Goal: Ask a question

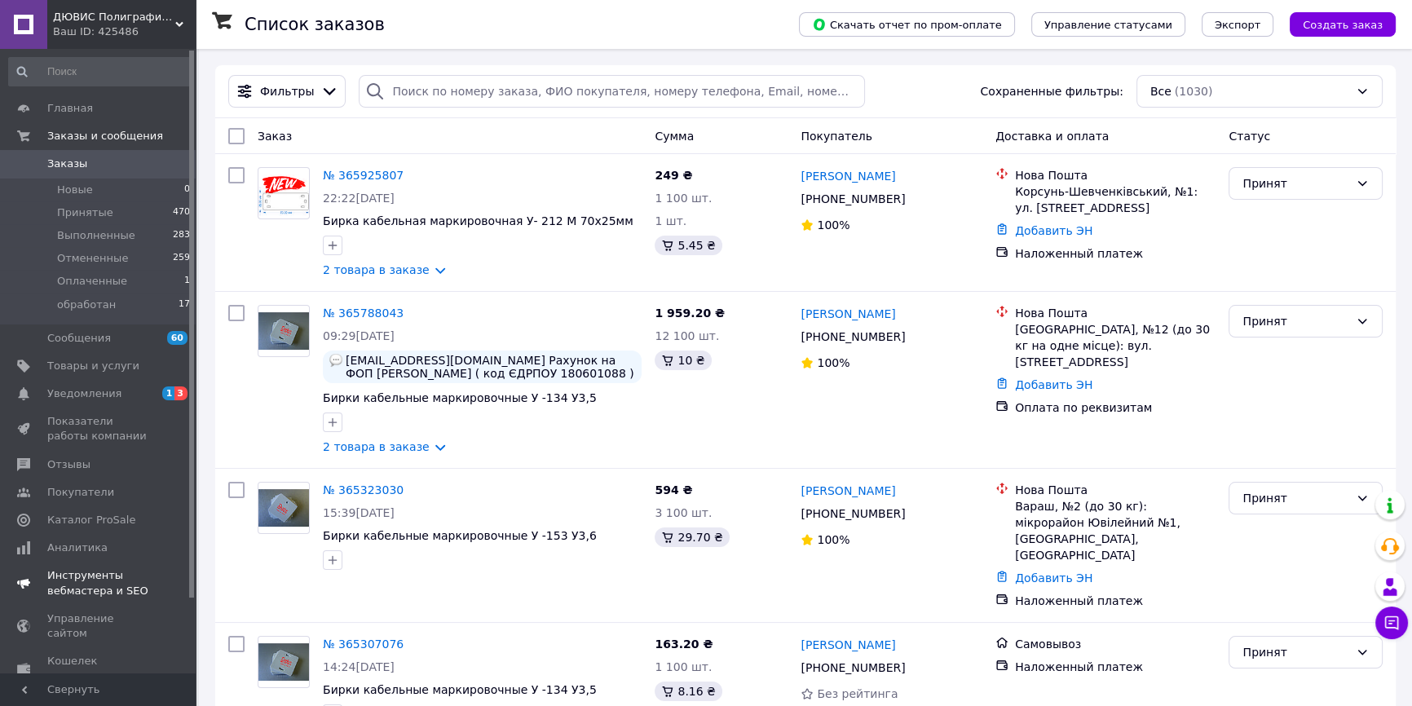
click at [103, 399] on span "Уведомления" at bounding box center [84, 393] width 74 height 15
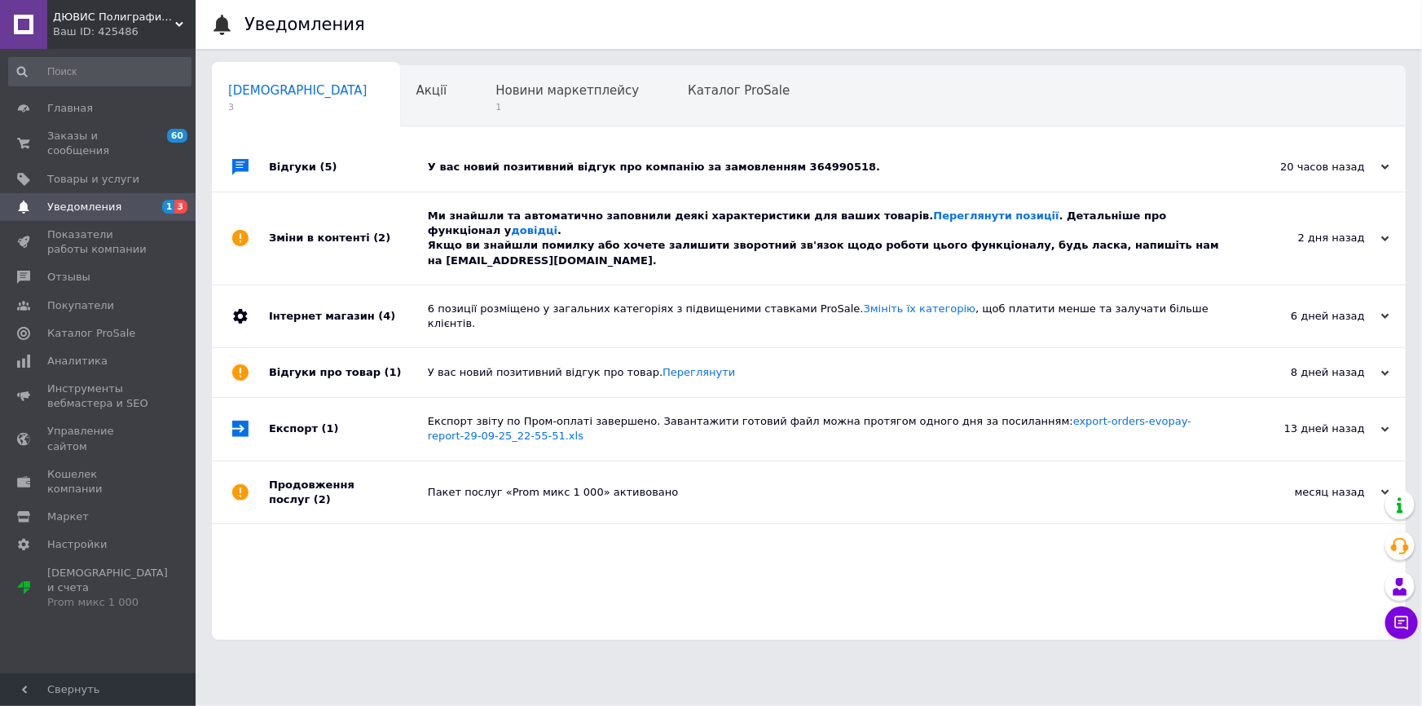
click at [618, 167] on div "У вас новий позитивний відгук про компанію за замовленням 364990518." at bounding box center [827, 167] width 799 height 15
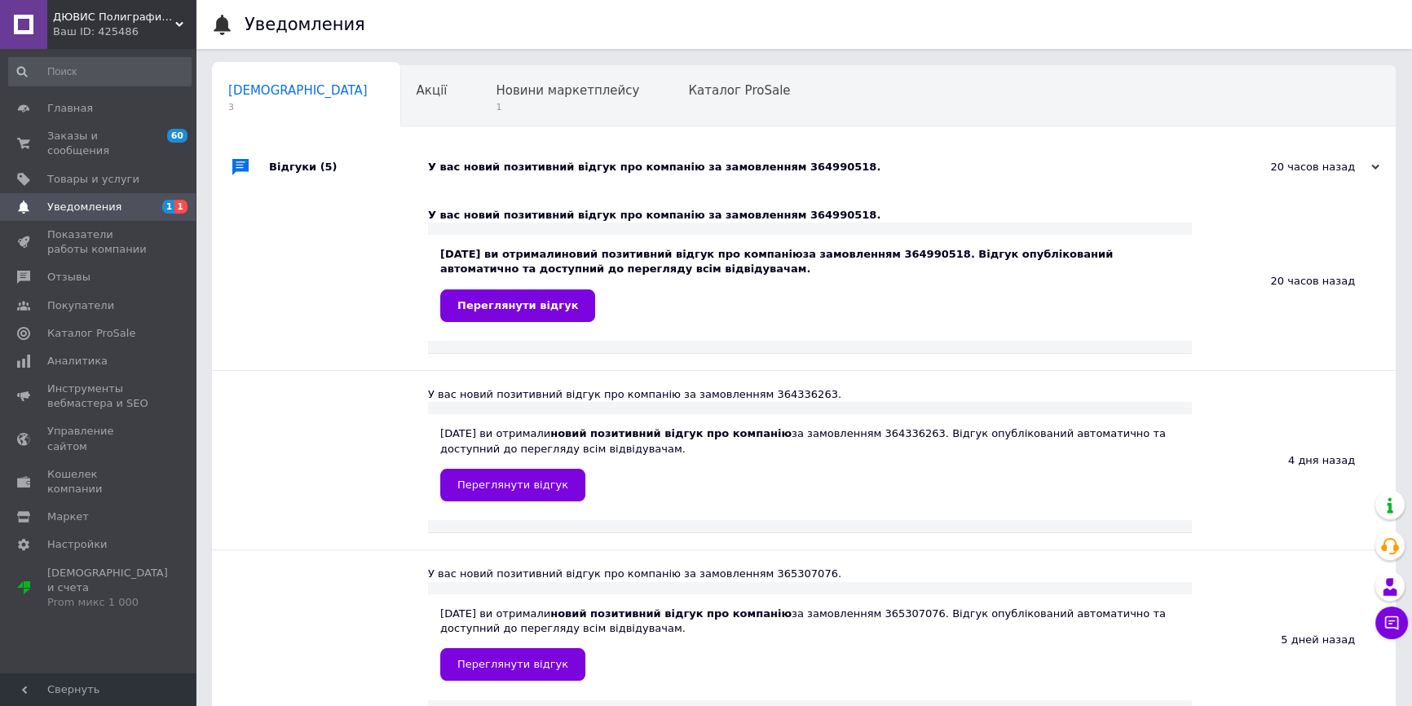
click at [282, 170] on div "Відгуки (5)" at bounding box center [348, 167] width 159 height 49
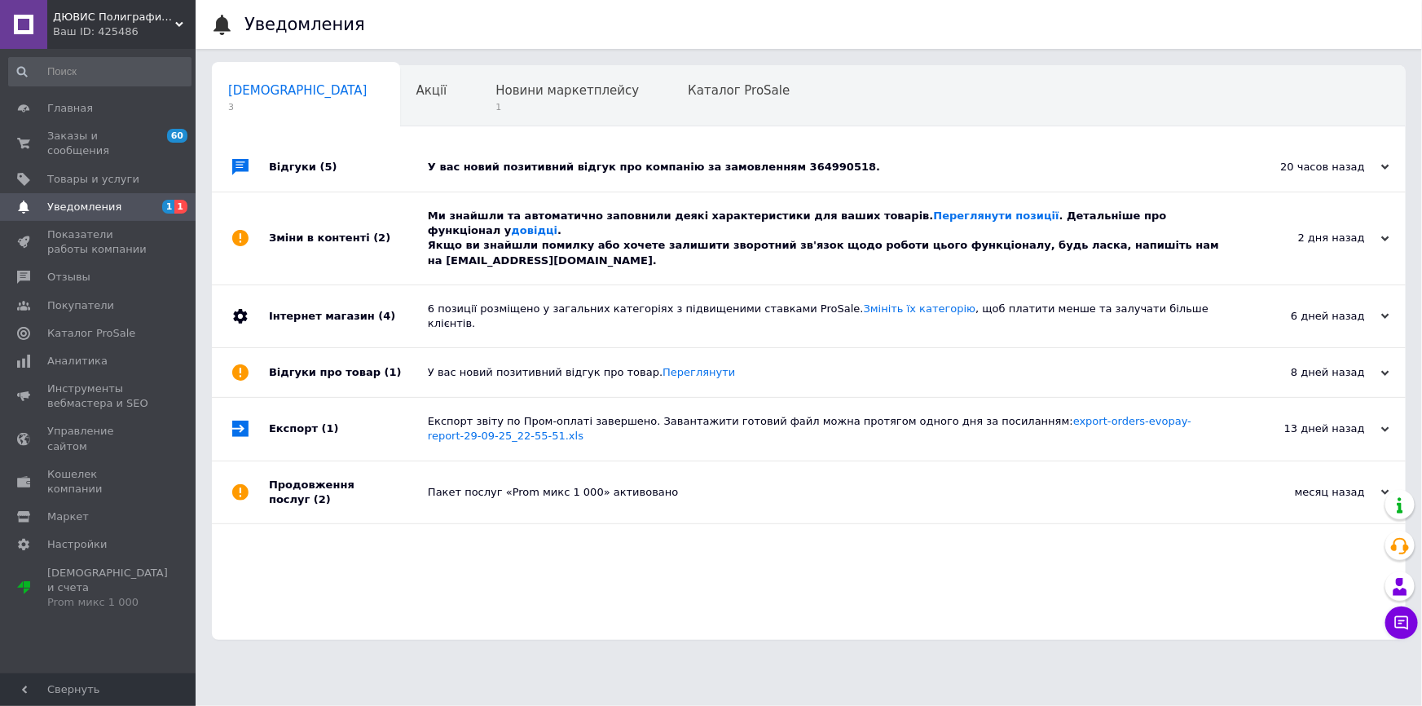
click at [490, 171] on div "У вас новий позитивний відгук про компанію за замовленням 364990518." at bounding box center [827, 167] width 799 height 15
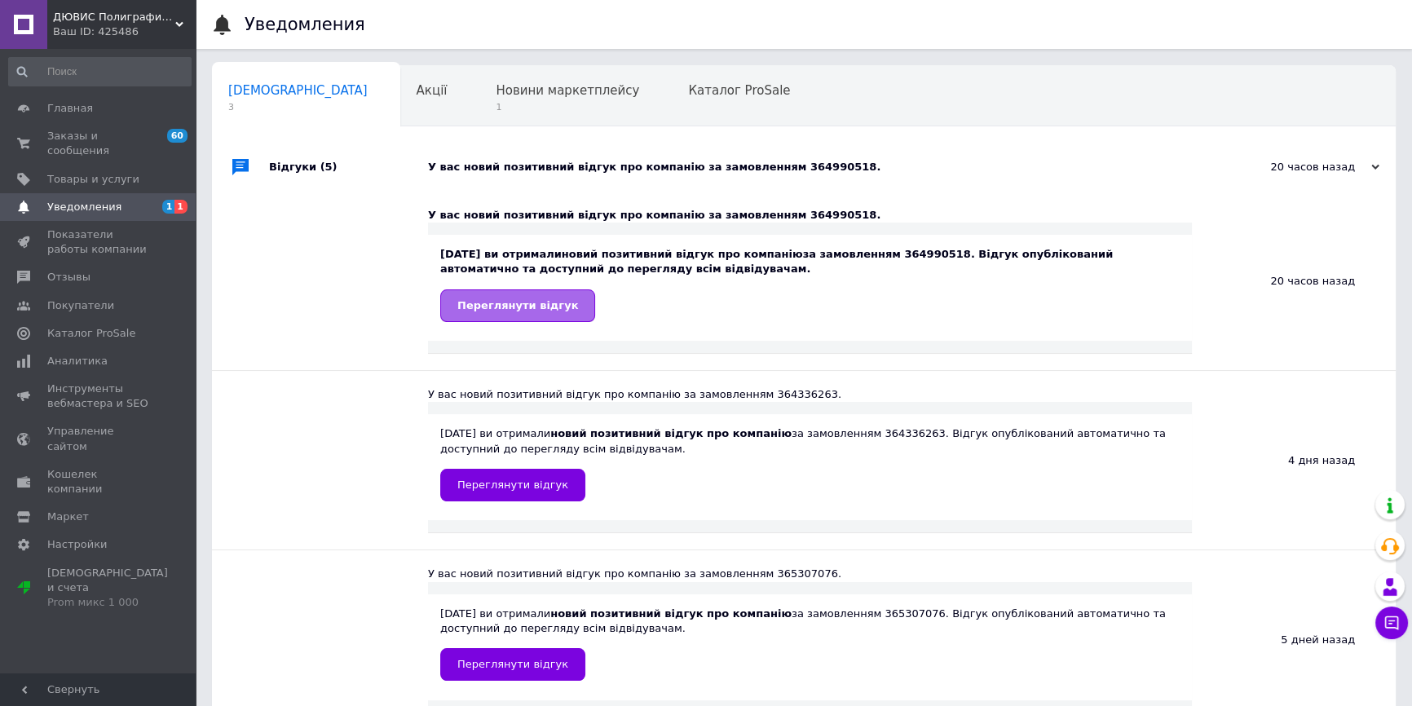
click at [499, 294] on link "Переглянути відгук" at bounding box center [517, 305] width 155 height 33
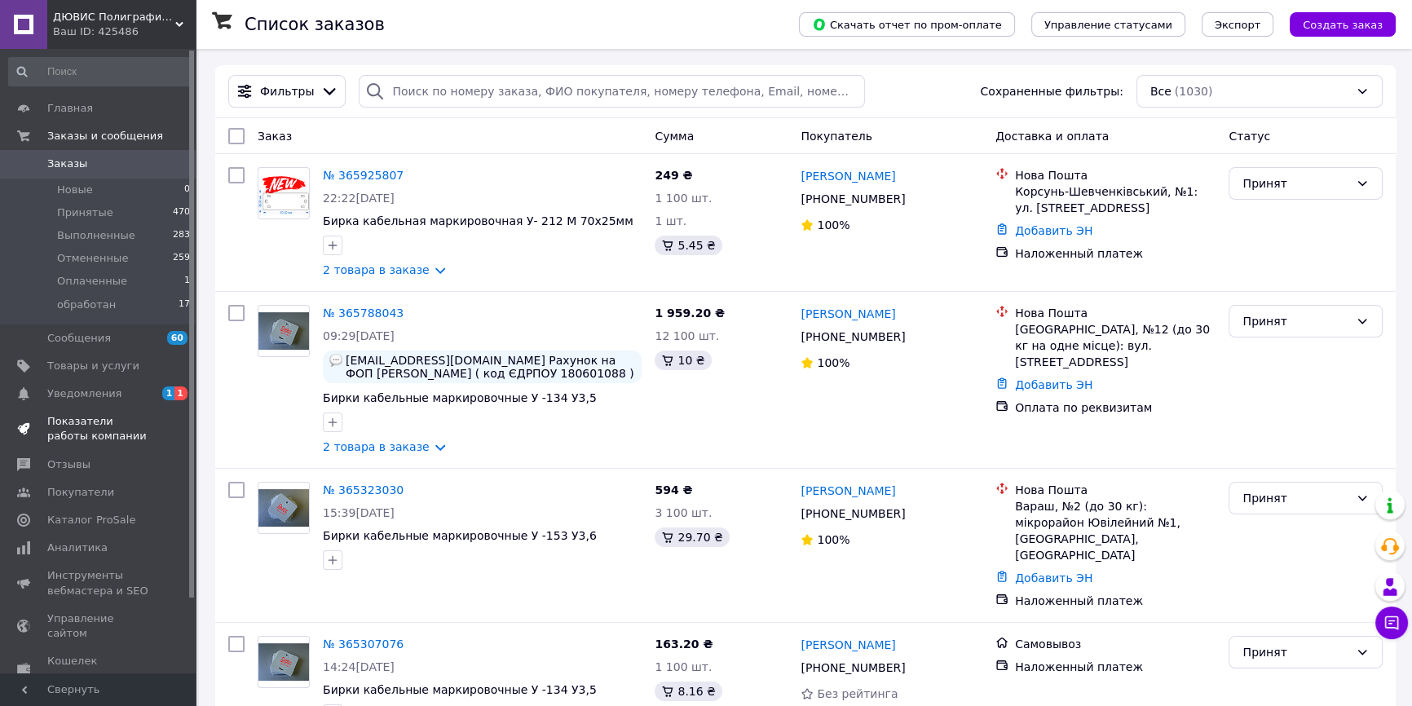
click at [77, 424] on span "Показатели работы компании" at bounding box center [98, 428] width 103 height 29
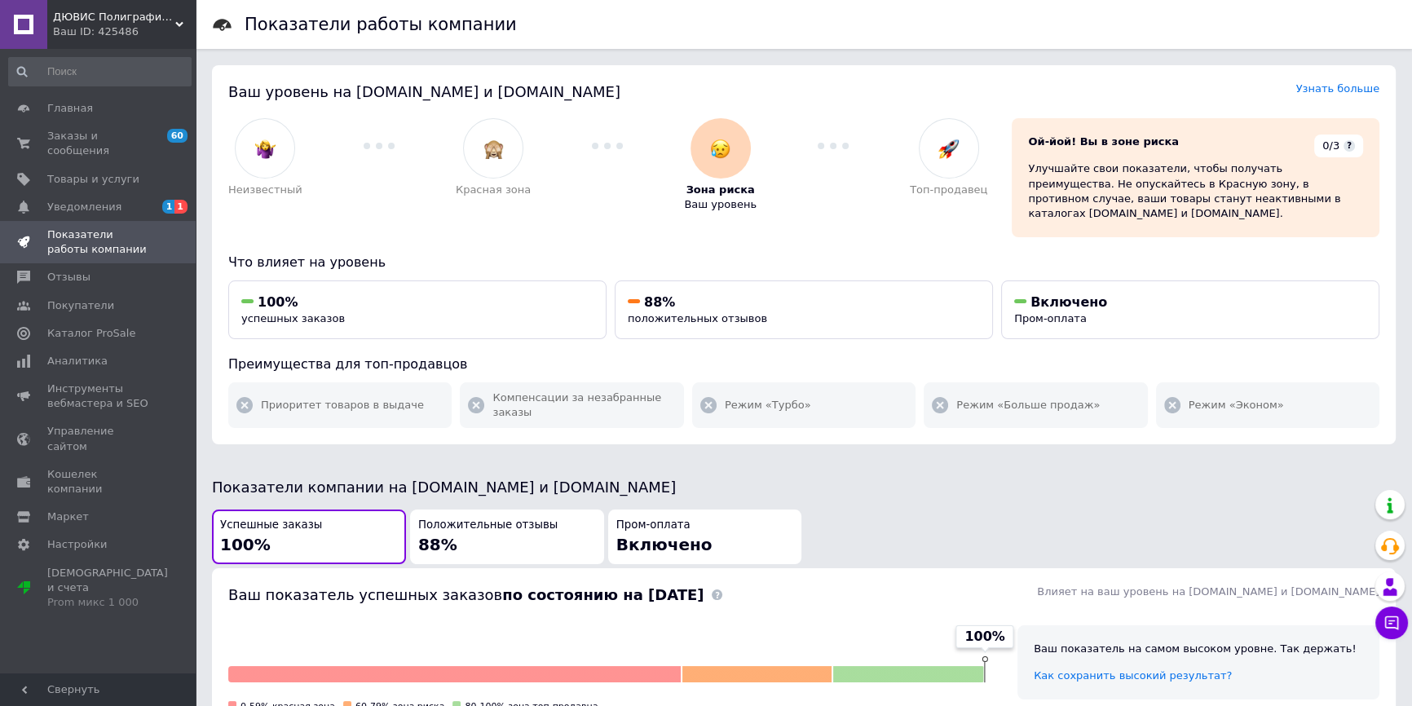
click at [484, 517] on span "Положительные отзывы" at bounding box center [487, 524] width 139 height 15
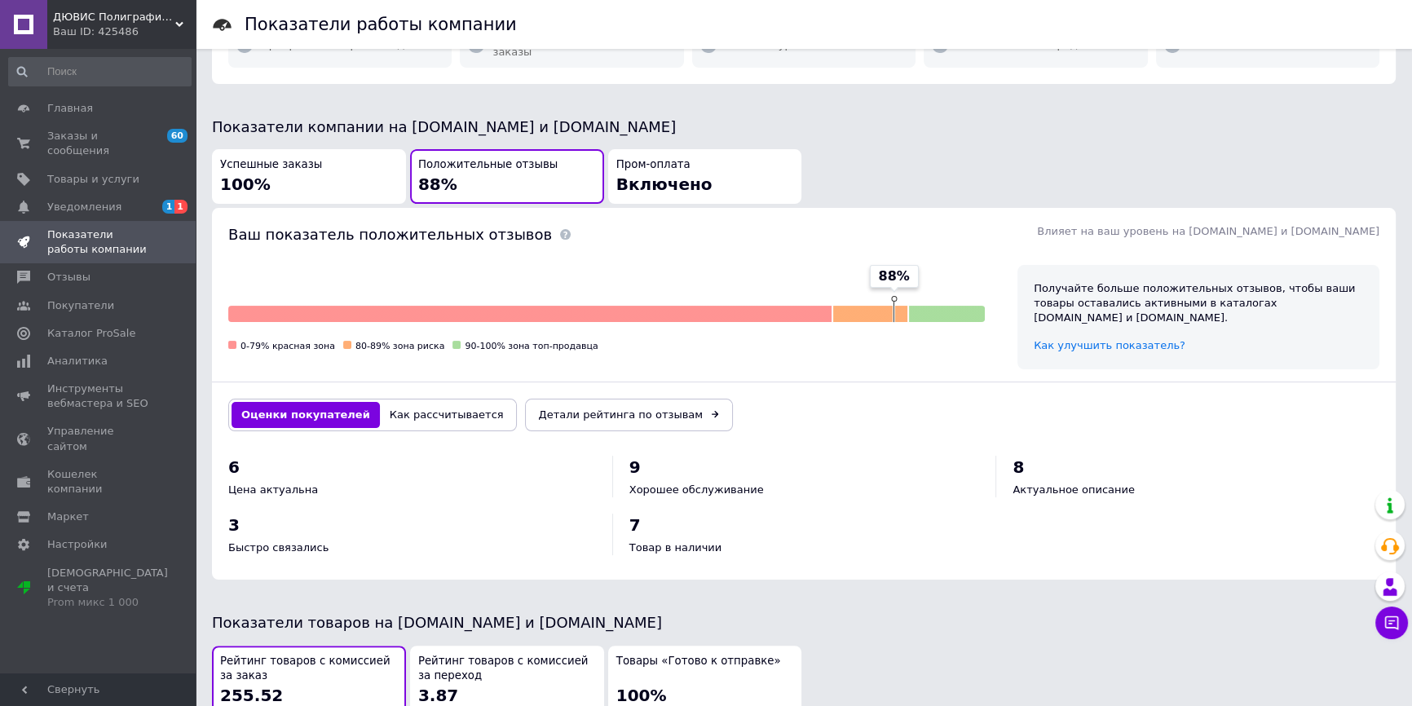
scroll to position [518, 0]
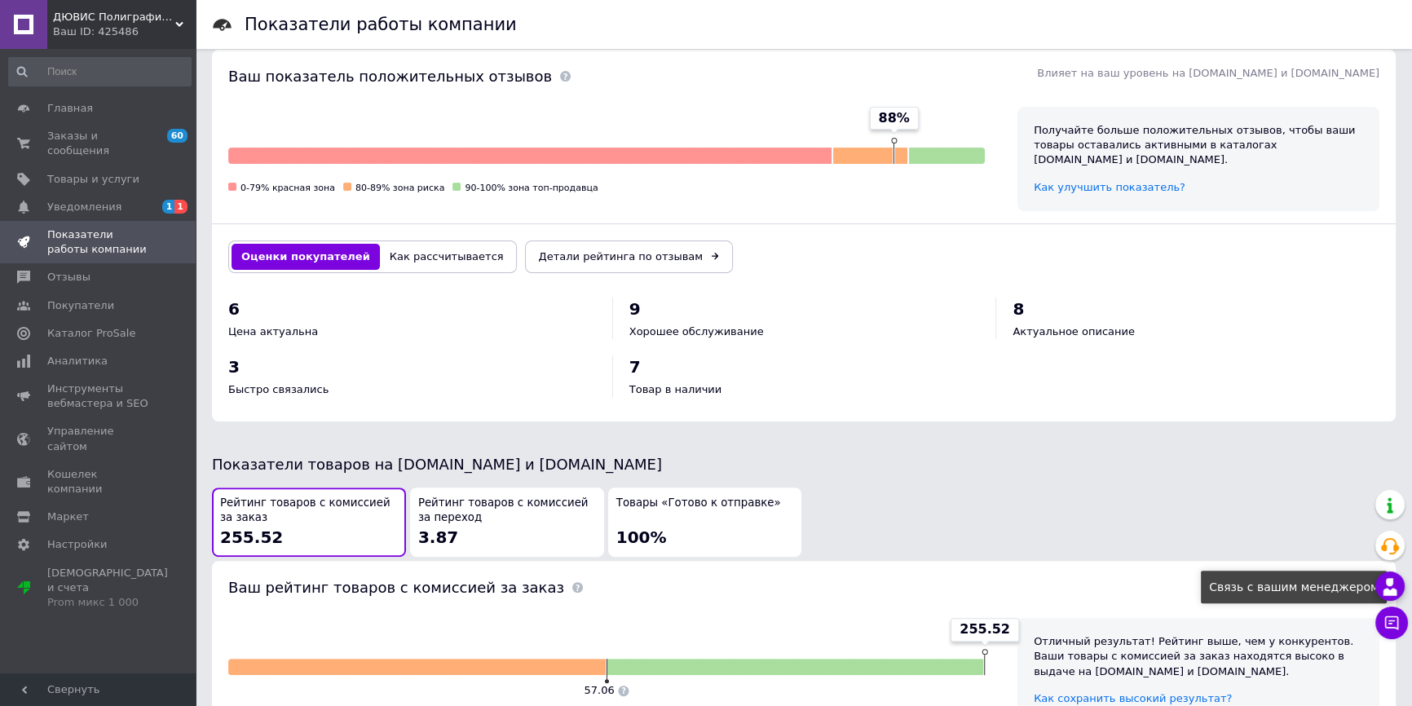
click at [1390, 595] on use at bounding box center [1390, 586] width 14 height 17
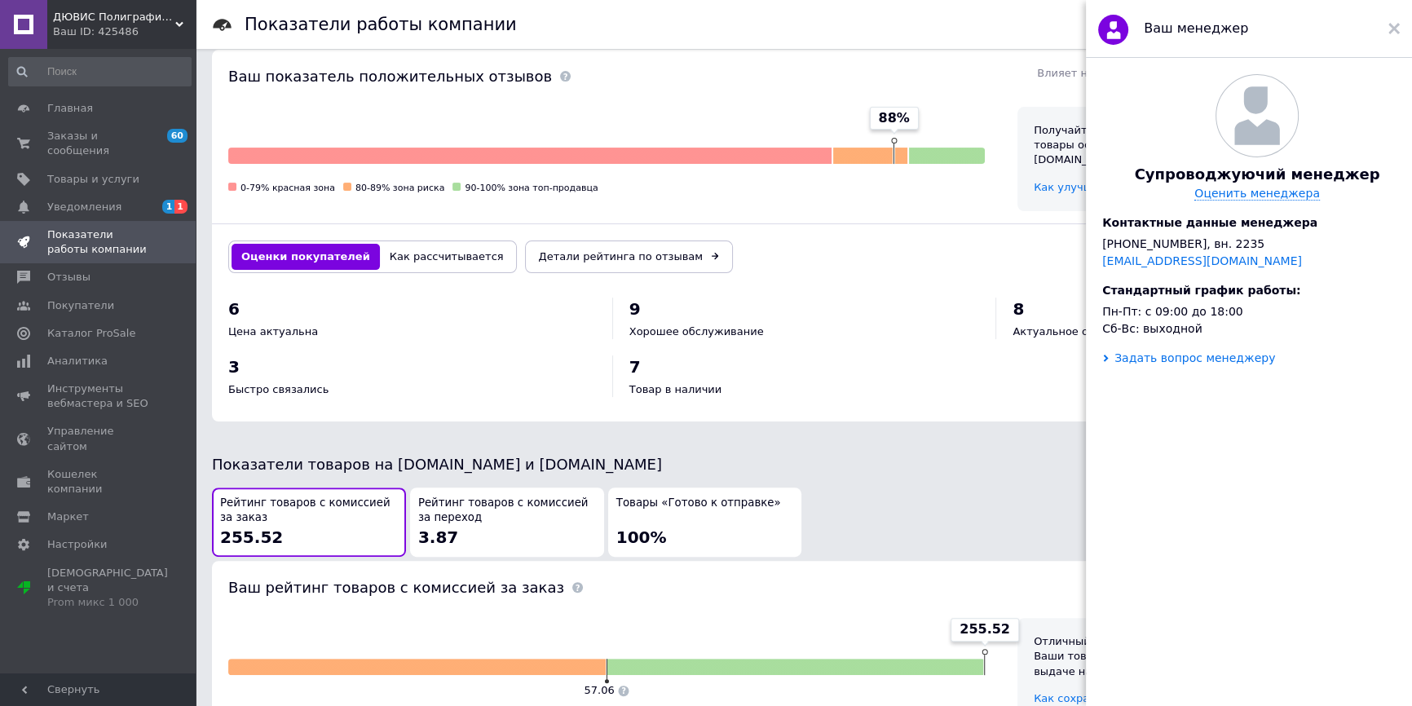
click at [1150, 364] on div "Задать вопрос менеджеру" at bounding box center [1194, 357] width 161 height 13
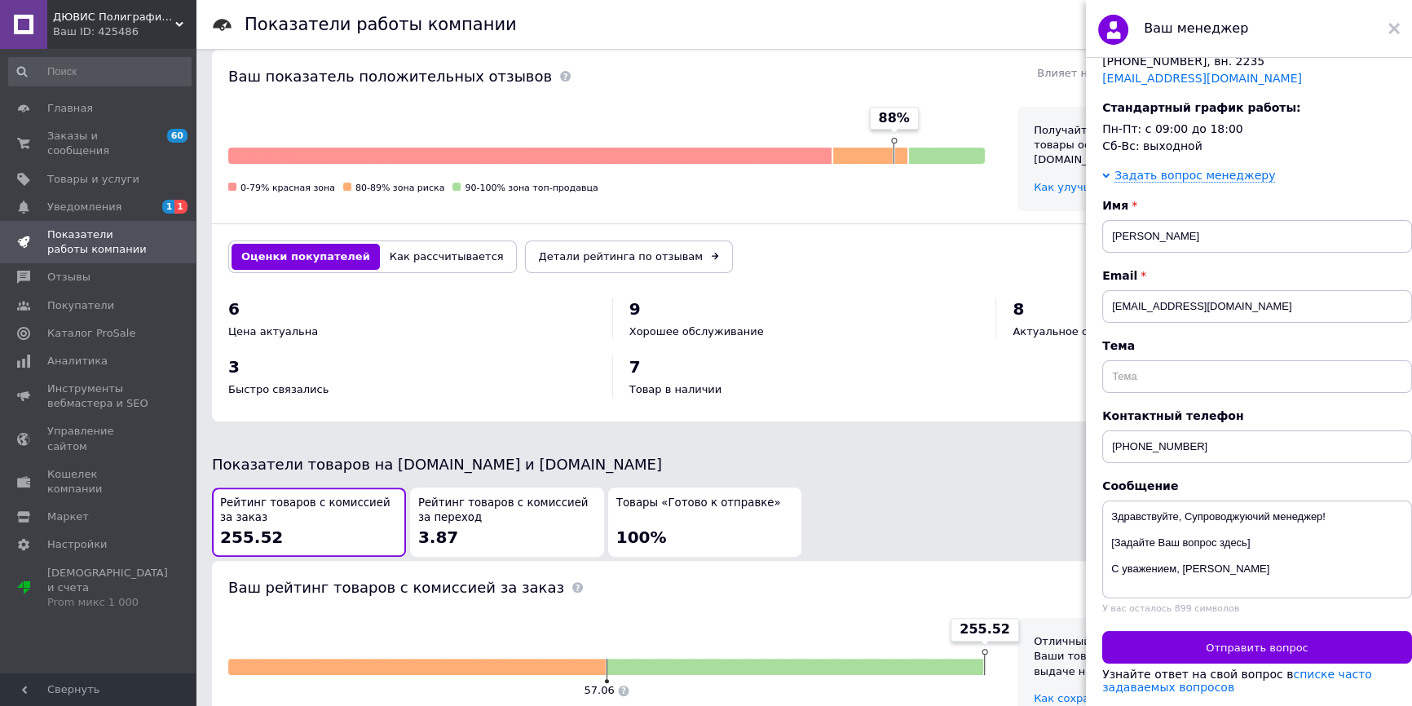
scroll to position [222, 0]
drag, startPoint x: 1247, startPoint y: 538, endPoint x: 1121, endPoint y: 543, distance: 125.6
click at [1116, 540] on textarea "Здравствуйте, Супроводжуючий менеджер! [Задайте Ваш вопрос здесь] С уважением, …" at bounding box center [1257, 549] width 310 height 98
click at [1183, 536] on textarea "Здравствуйте, Супроводжуючий менеджер! [Вітаю. Скажітьбудь ласка ] С уважением,…" at bounding box center [1257, 549] width 310 height 98
drag, startPoint x: 1240, startPoint y: 540, endPoint x: 1356, endPoint y: 563, distance: 118.0
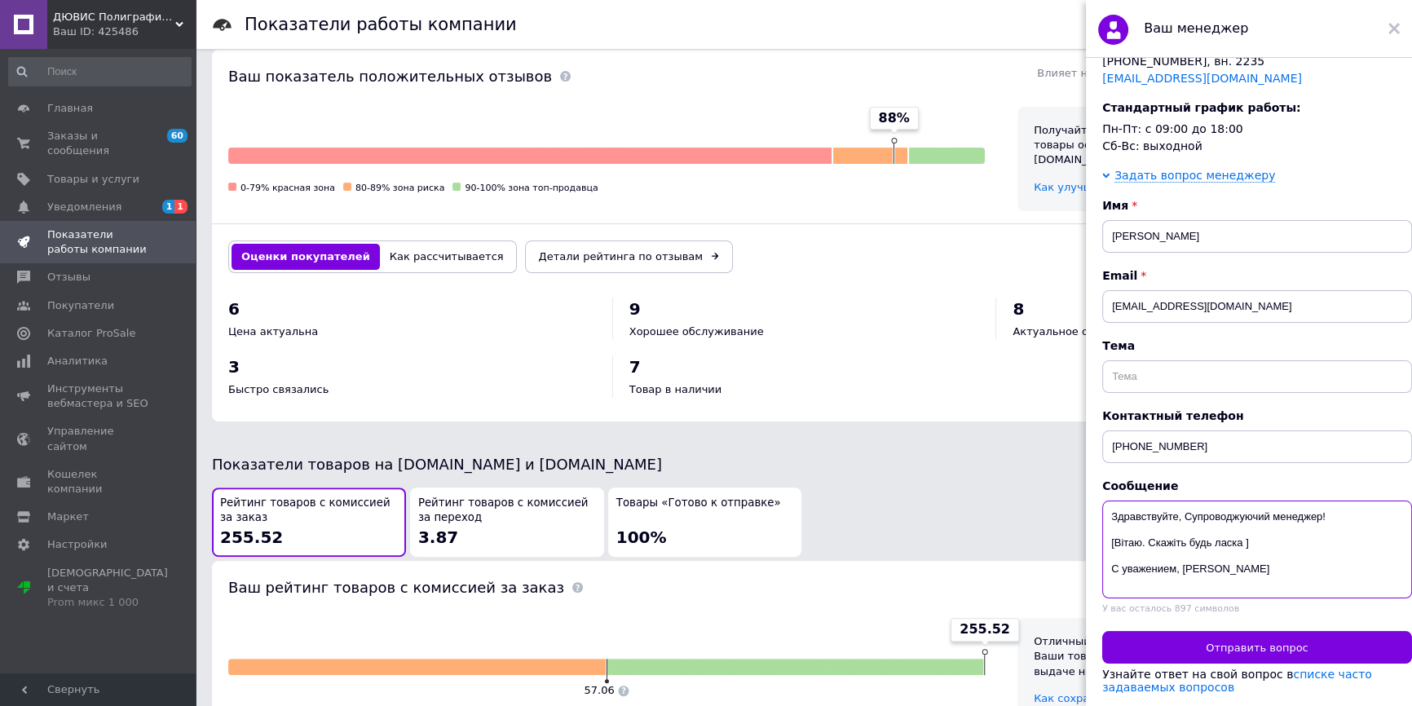
click at [1241, 540] on textarea "Здравствуйте, Супроводжуючий менеджер! [Вітаю. Скажіть будь ласка ] С уважением…" at bounding box center [1257, 549] width 310 height 98
click at [1265, 538] on textarea "Здравствуйте, Супроводжуючий менеджер! [Вітаю. Скажіть будь ласка що потрібно з…" at bounding box center [1257, 549] width 310 height 98
click at [1261, 534] on textarea "Здравствуйте, Супроводжуючий менеджер! [Вітаю. Скажіть будь ласка що потрібно з…" at bounding box center [1257, 549] width 310 height 98
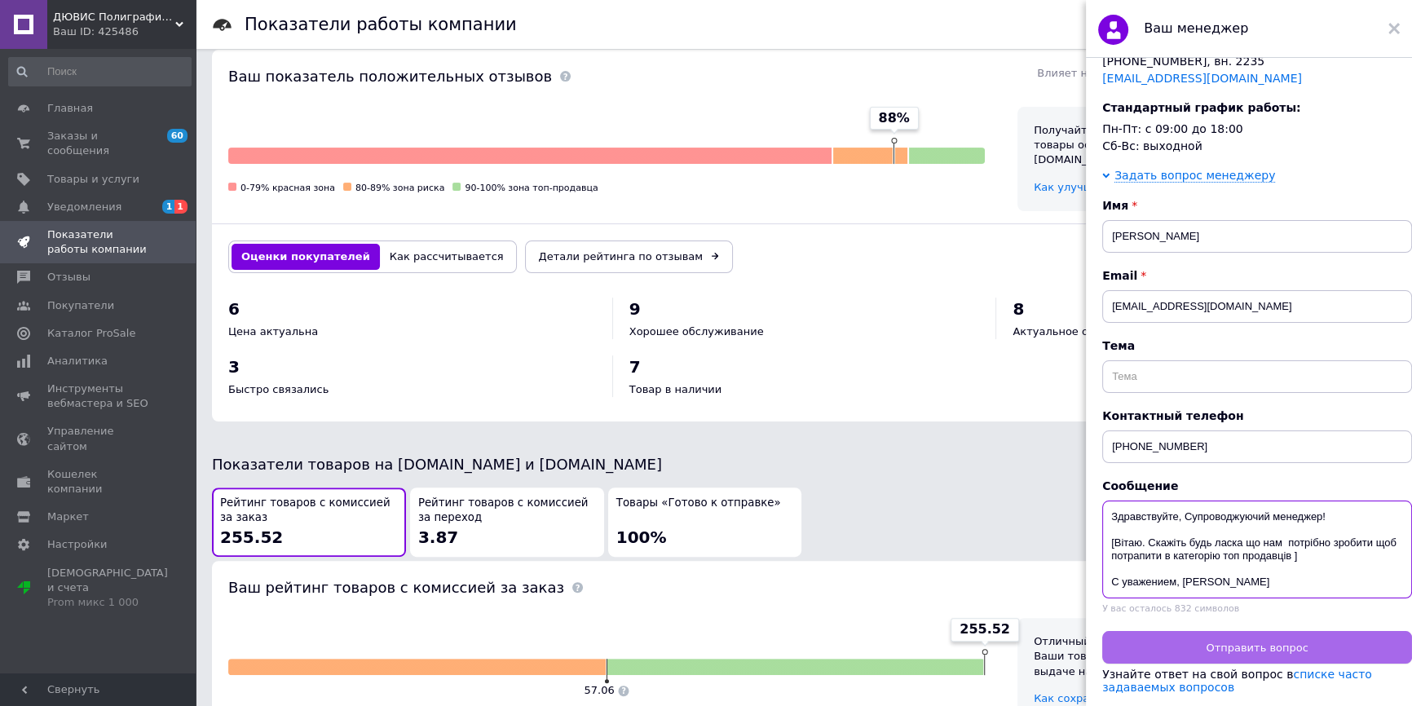
type textarea "Здравствуйте, Супроводжуючий менеджер! [Вітаю. Скажіть будь ласка що нам потріб…"
click at [1353, 651] on button "Отправить вопрос" at bounding box center [1257, 647] width 310 height 33
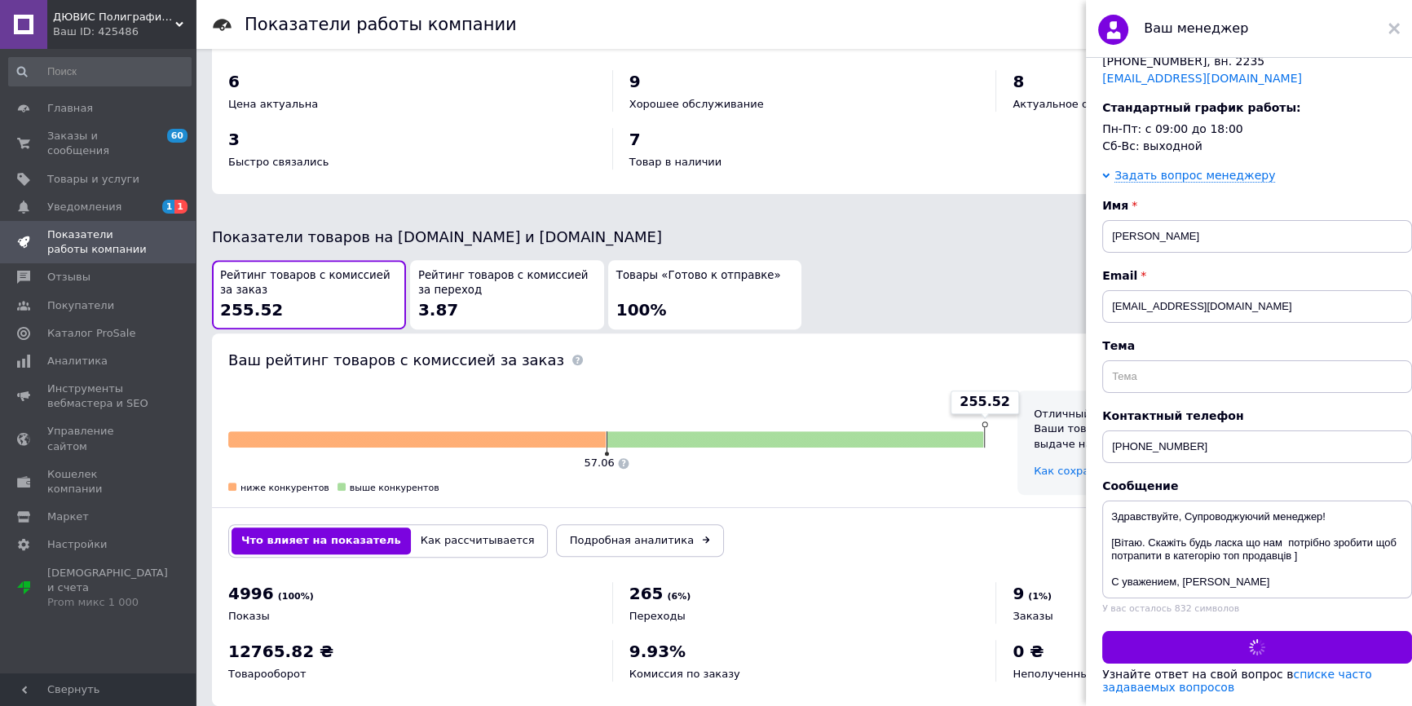
scroll to position [0, 0]
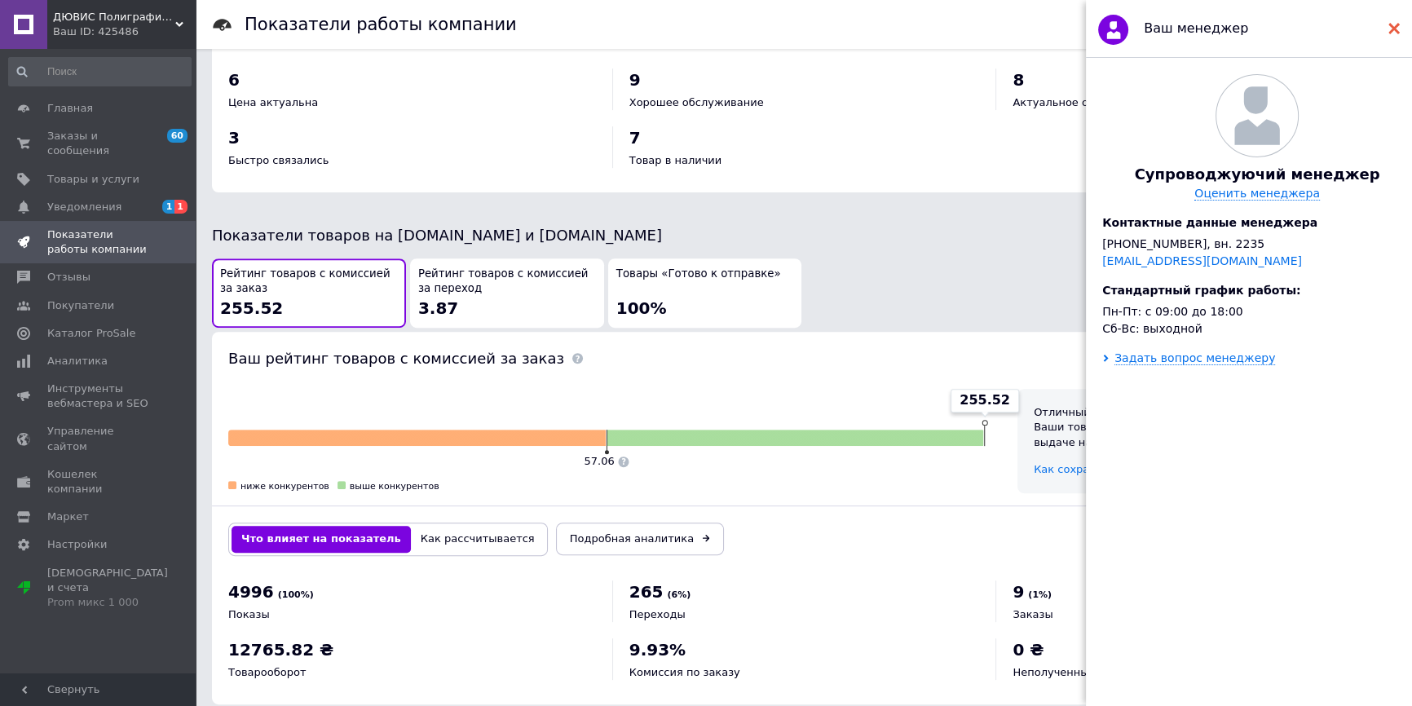
click at [1394, 27] on use at bounding box center [1393, 28] width 11 height 11
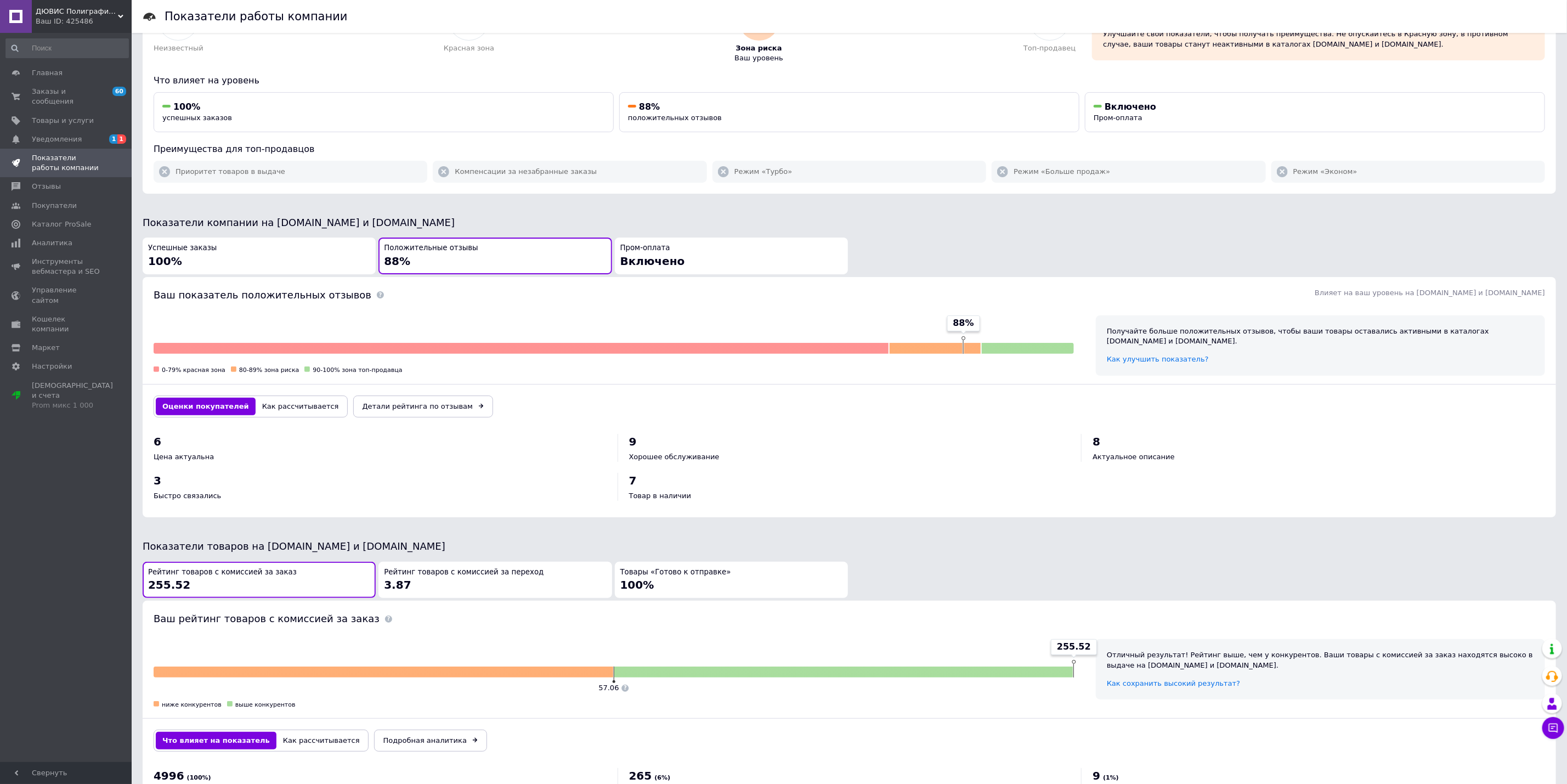
scroll to position [170, 0]
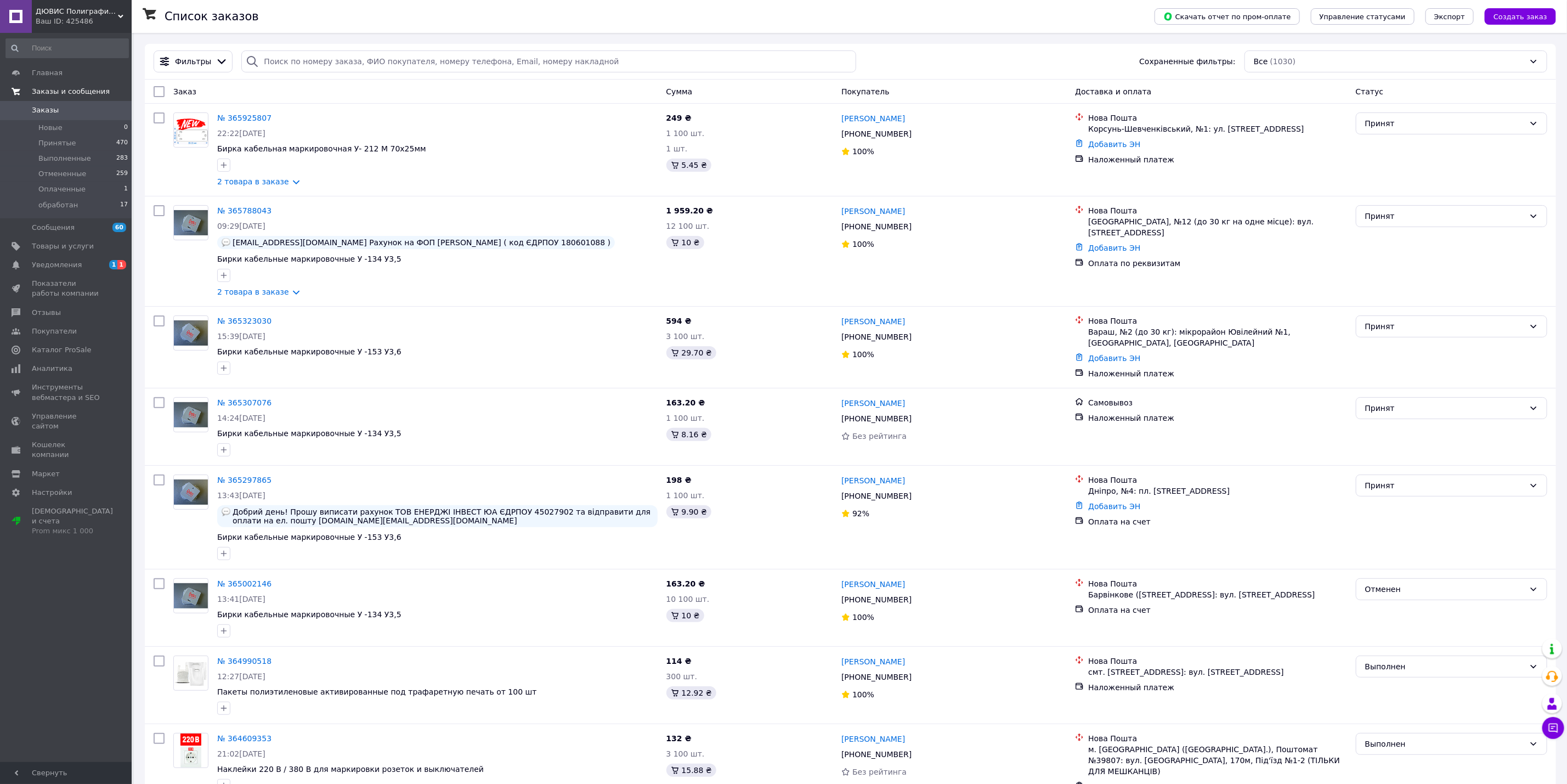
click at [53, 83] on link "Заказы и сообщения" at bounding box center [67, 92] width 135 height 19
click at [76, 135] on span "Уведомления" at bounding box center [66, 139] width 69 height 10
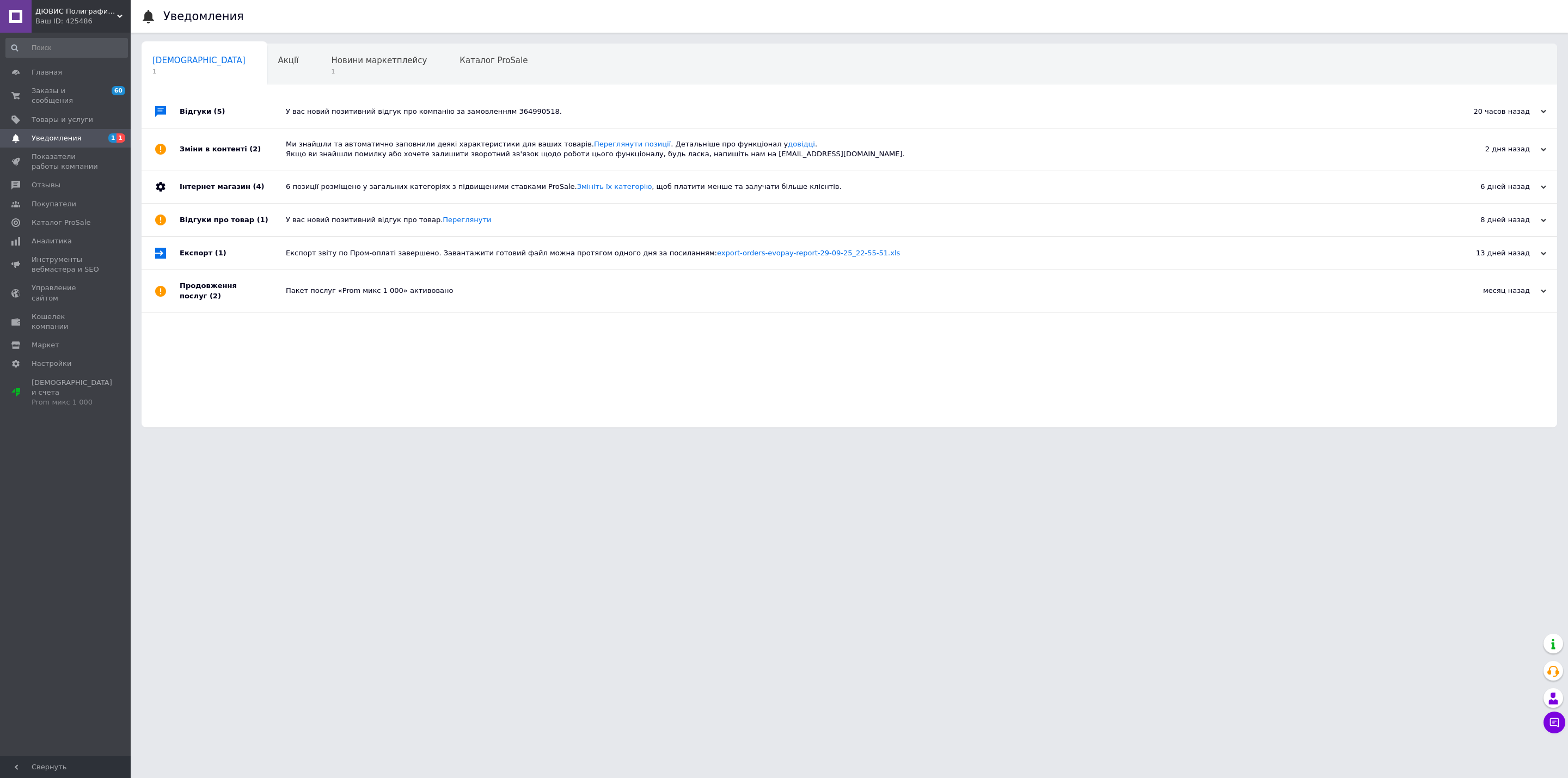
click at [194, 110] on div "Відгуки (5)" at bounding box center [232, 112] width 106 height 33
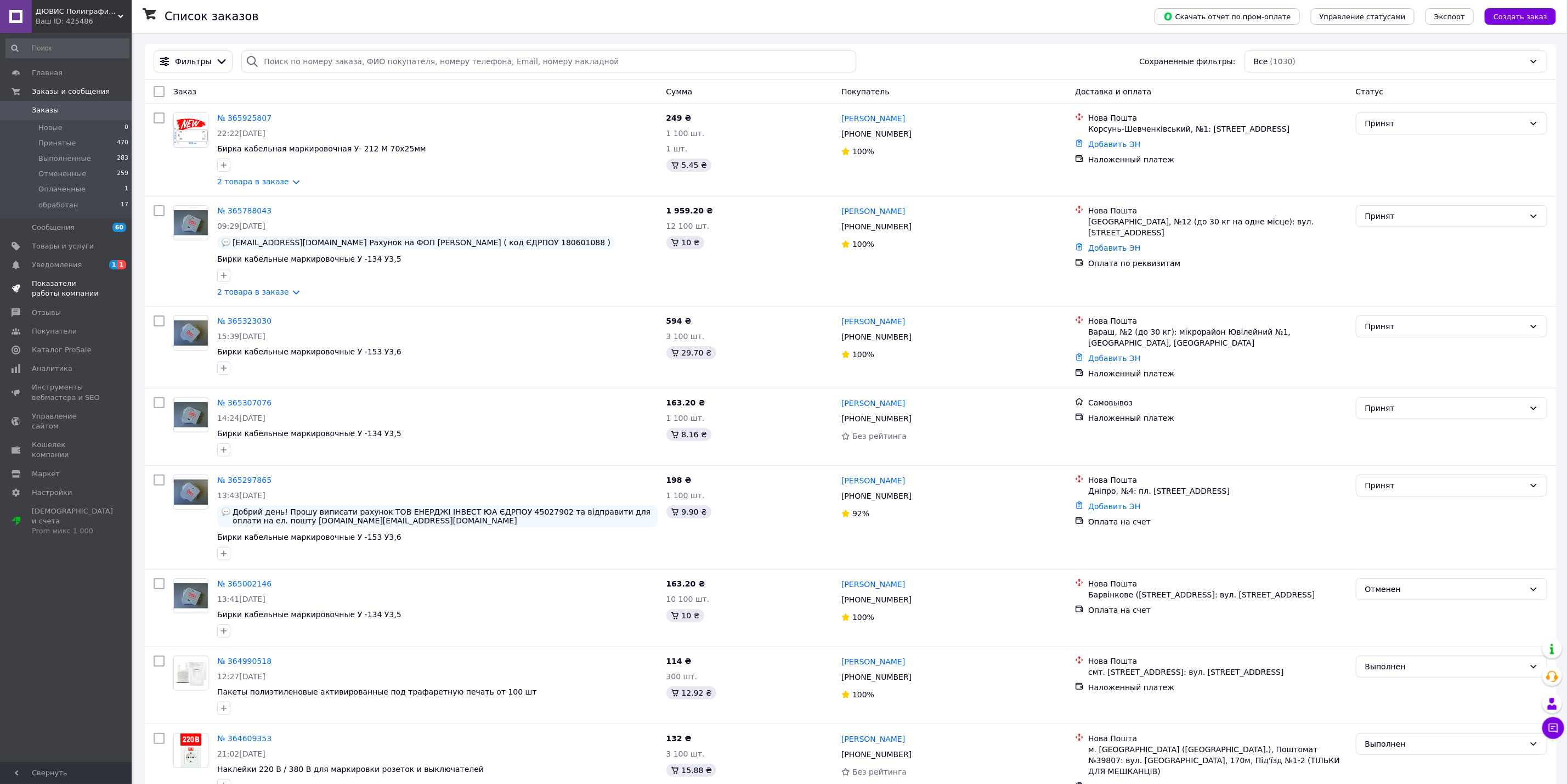
click at [58, 277] on link "Показатели работы компании" at bounding box center [67, 288] width 135 height 28
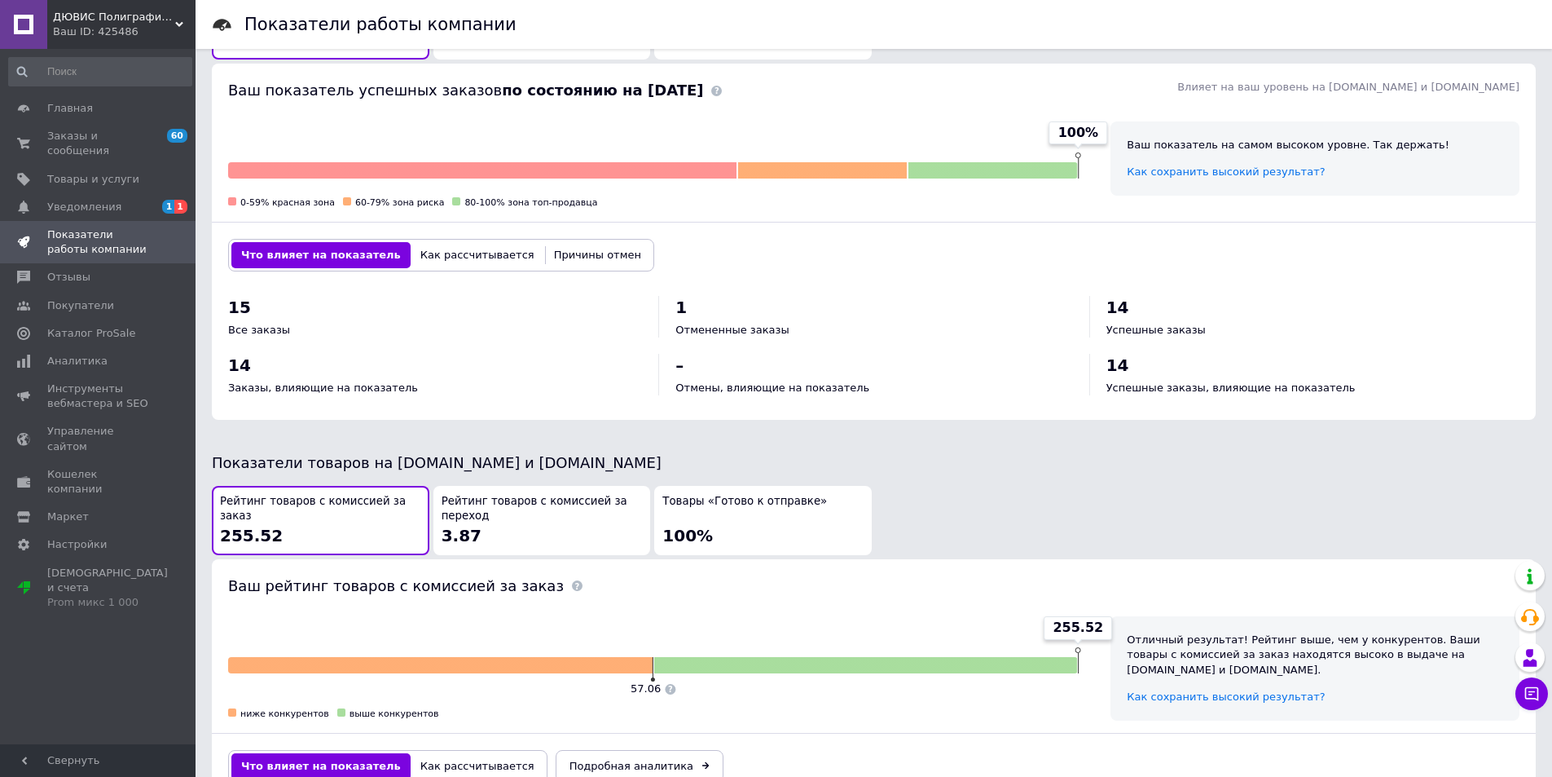
scroll to position [498, 0]
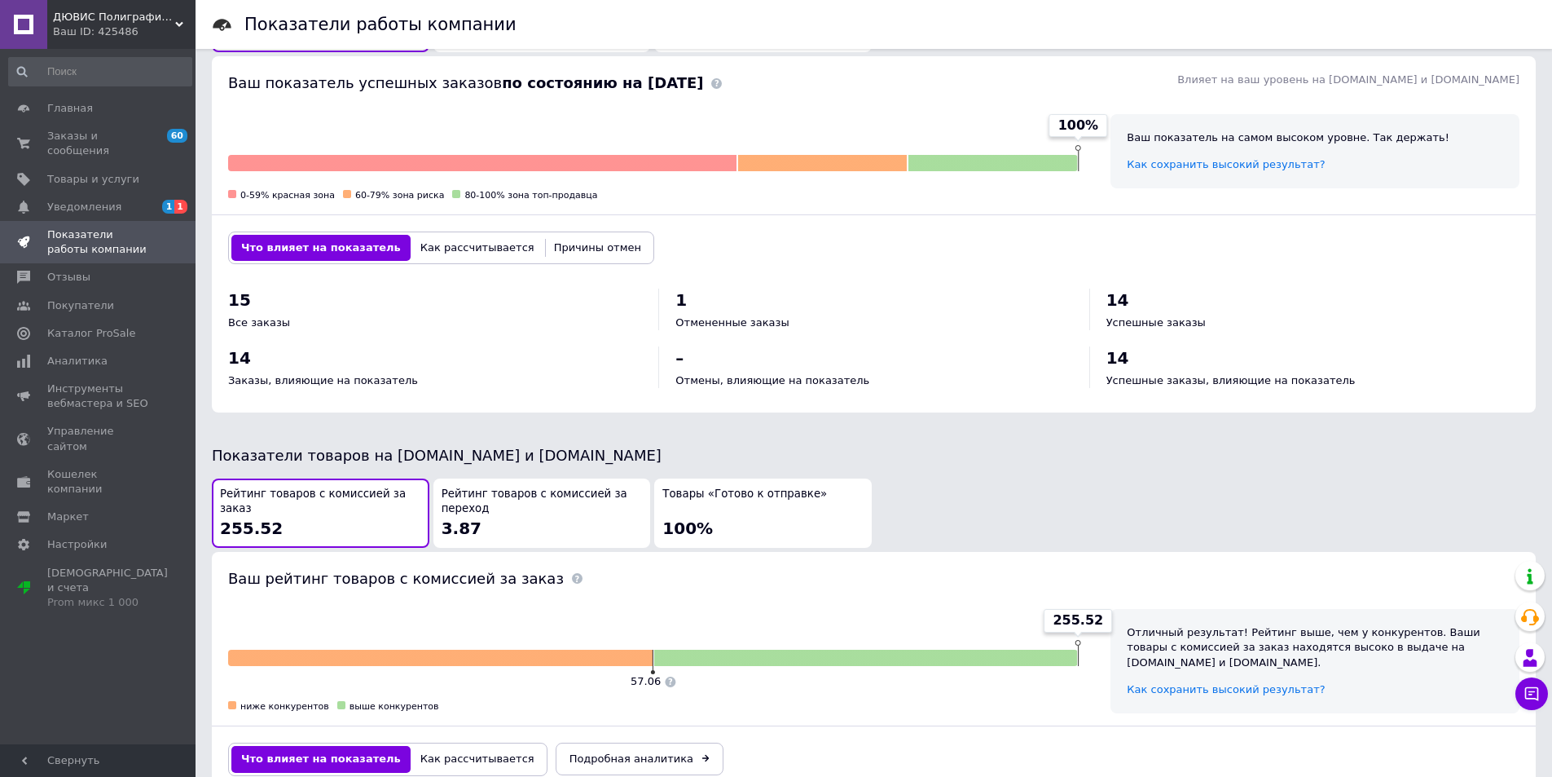
click at [539, 487] on span "Рейтинг товаров с комиссией за переход" at bounding box center [542, 502] width 201 height 30
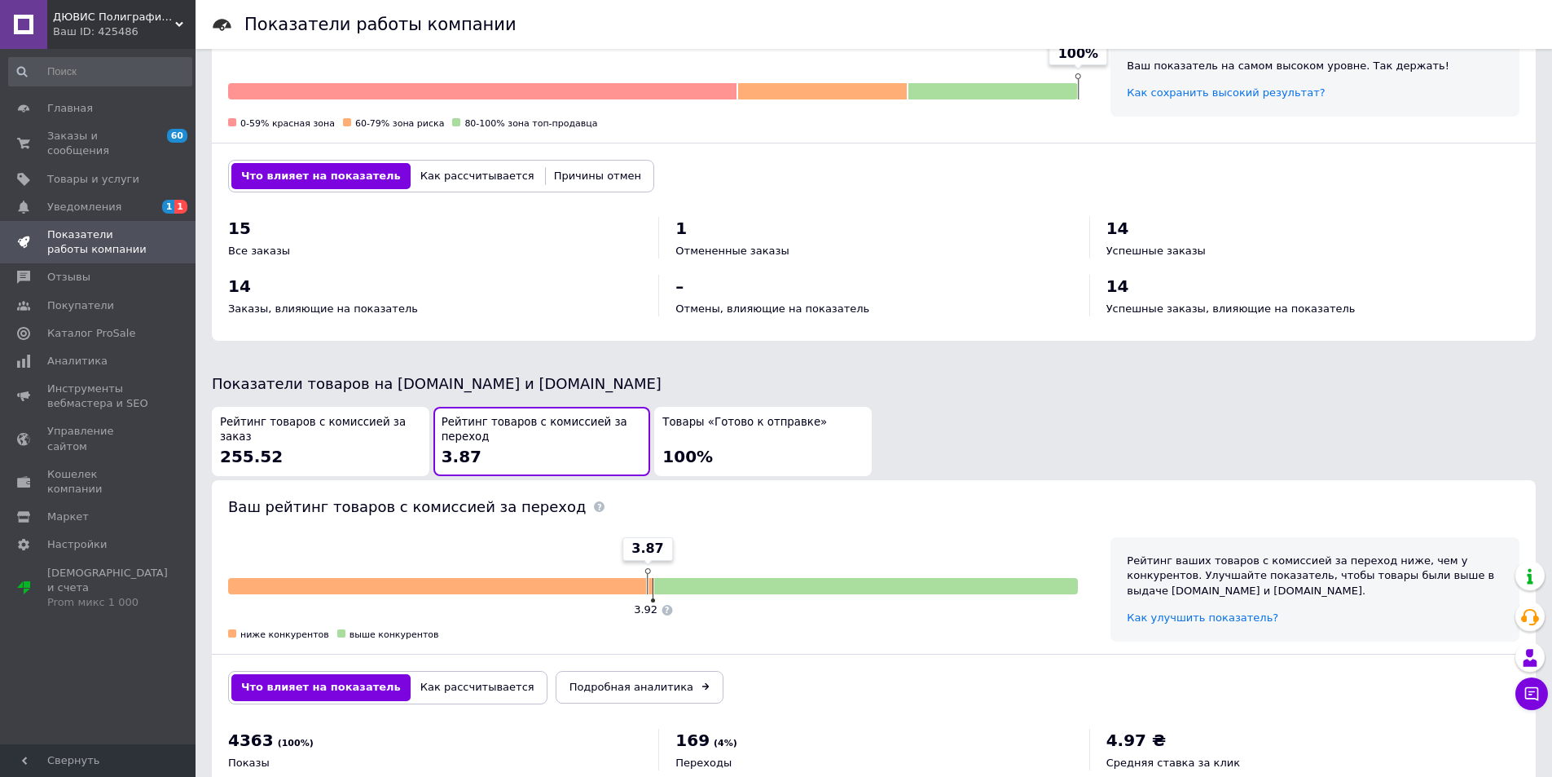
scroll to position [606, 0]
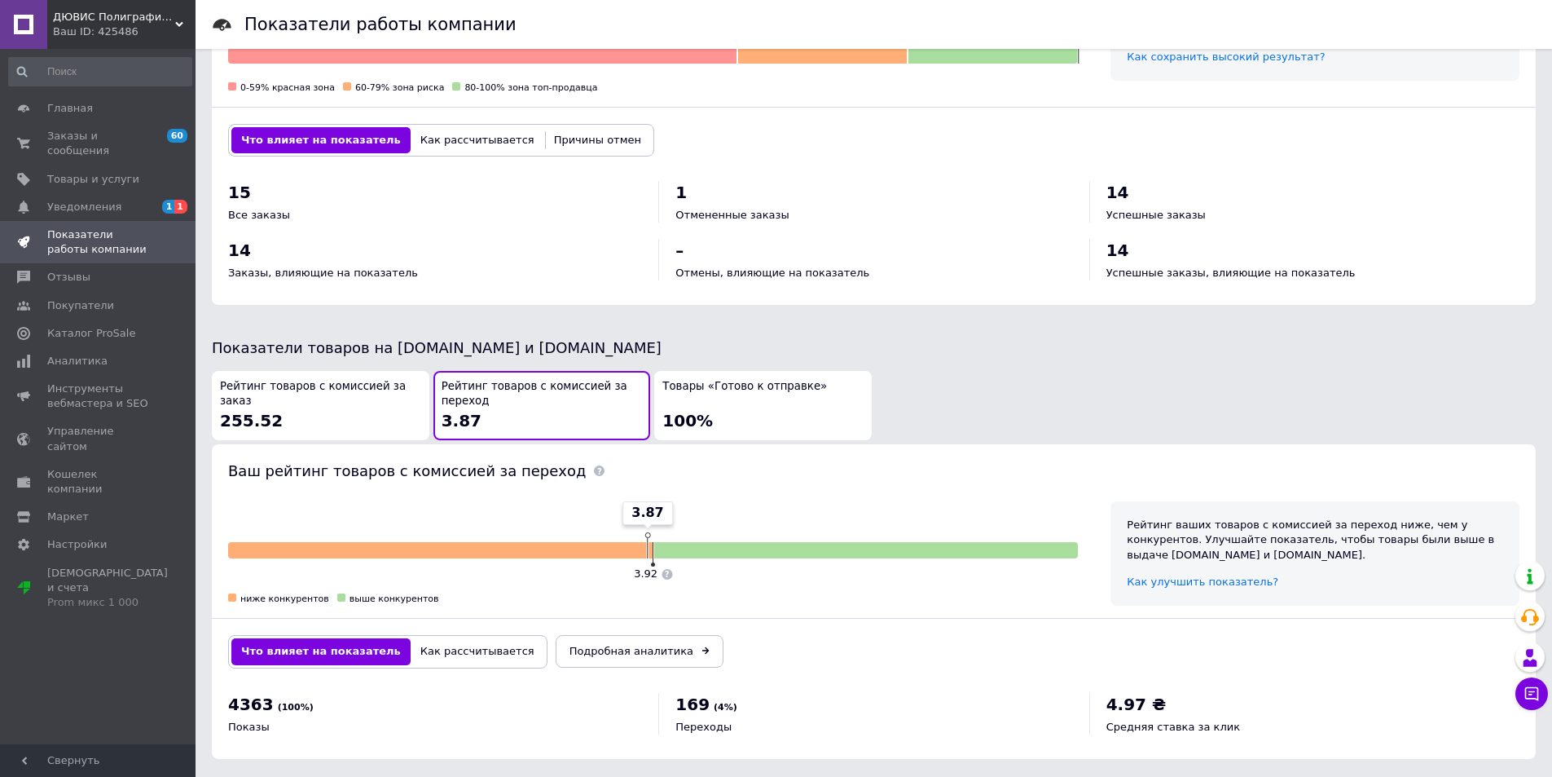
click at [305, 396] on div "Рейтинг товаров с комиссией за заказ 255.52" at bounding box center [320, 405] width 201 height 53
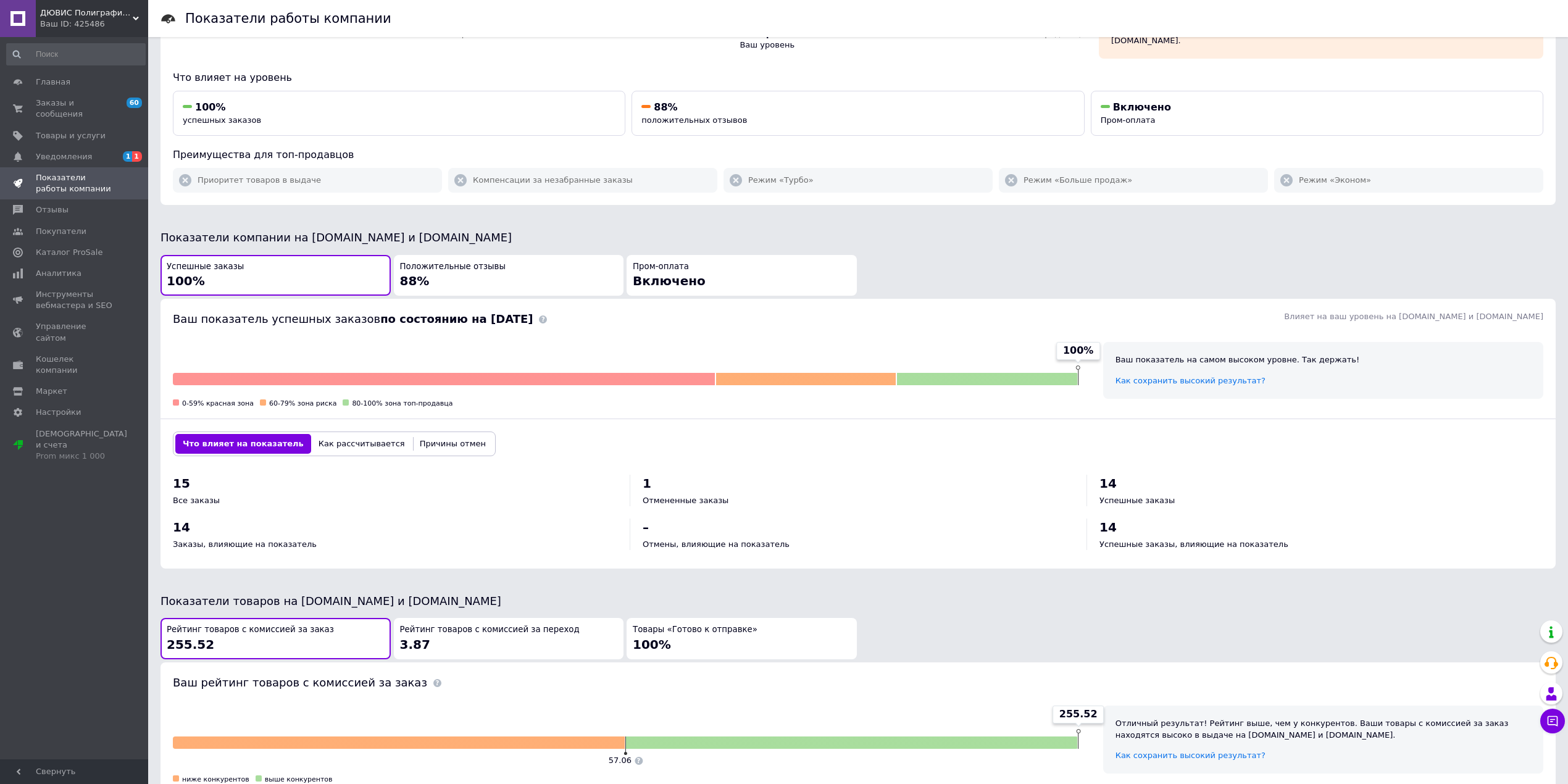
scroll to position [247, 0]
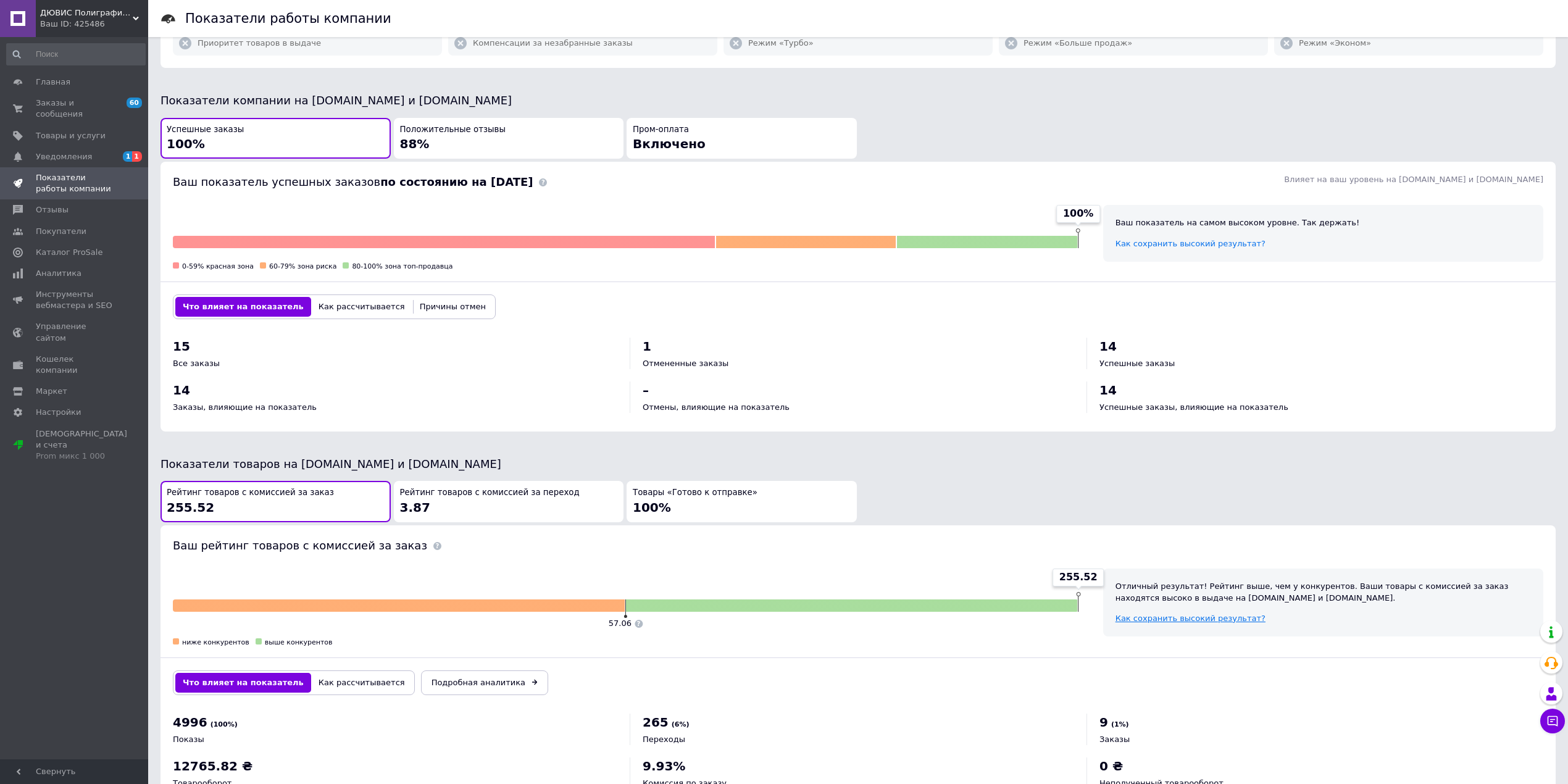
click at [1164, 617] on span "Как сохранить высокий результат?" at bounding box center [1191, 618] width 150 height 9
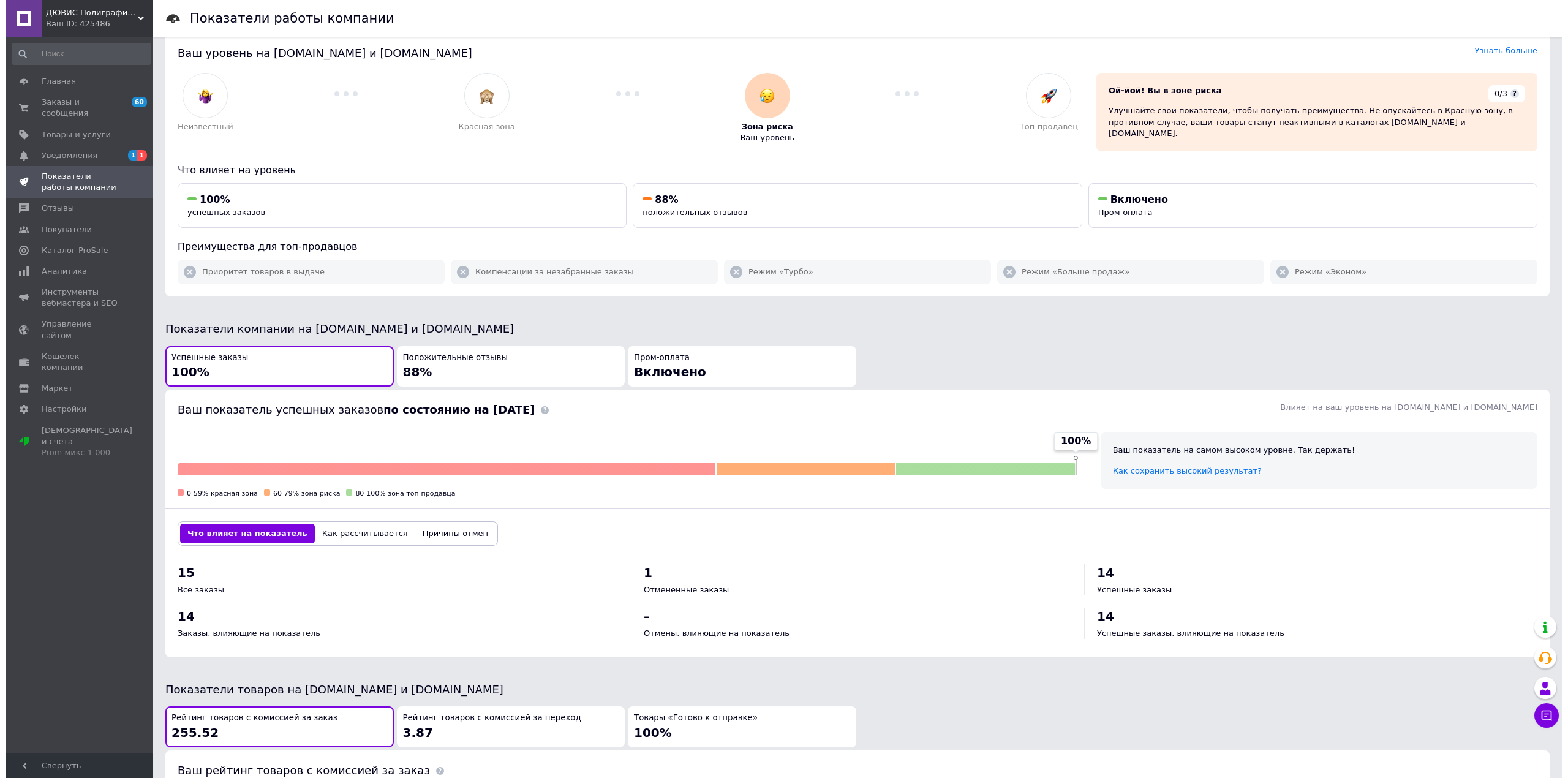
scroll to position [0, 0]
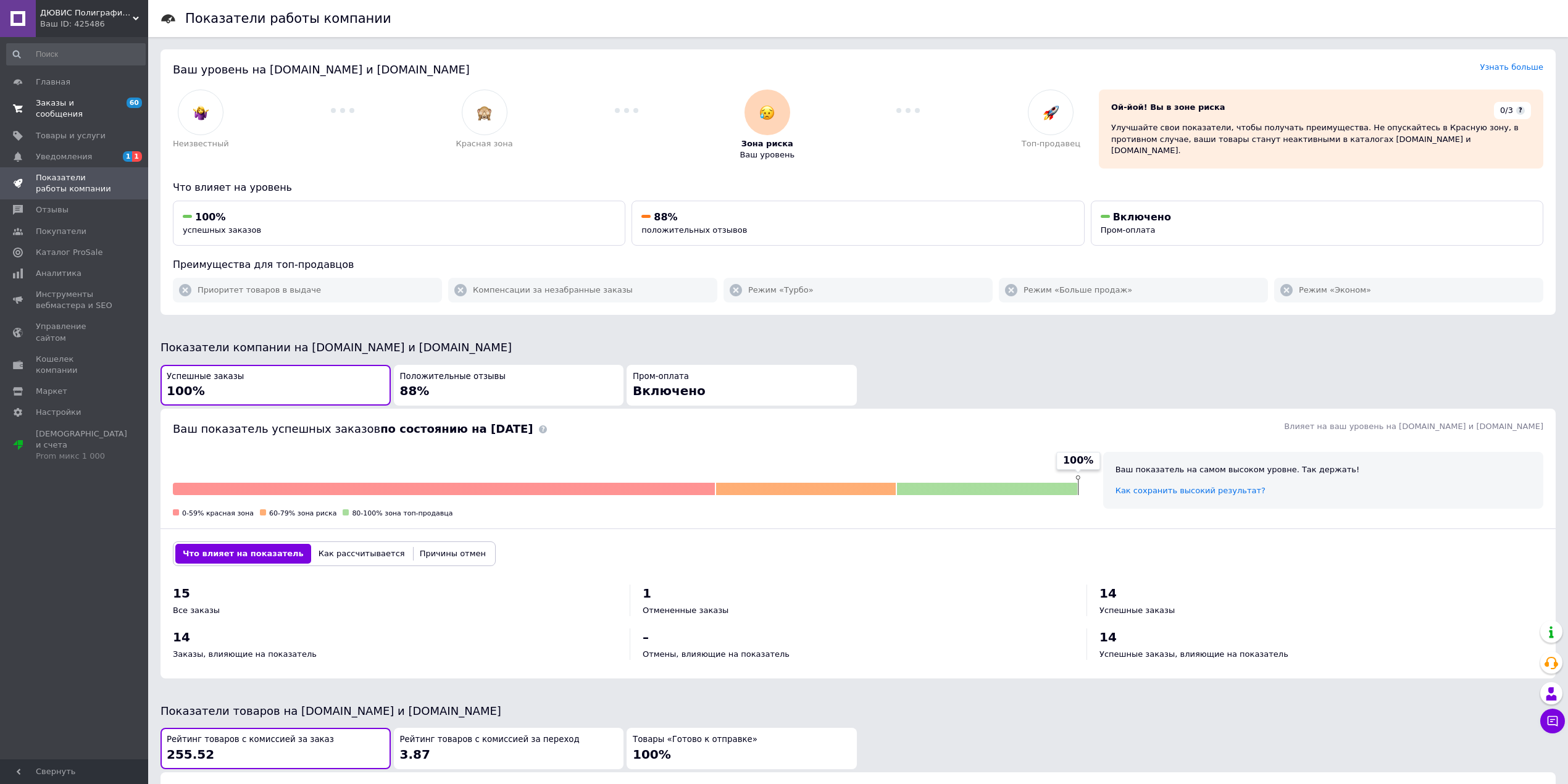
click at [65, 104] on span "Заказы и сообщения" at bounding box center [74, 108] width 78 height 22
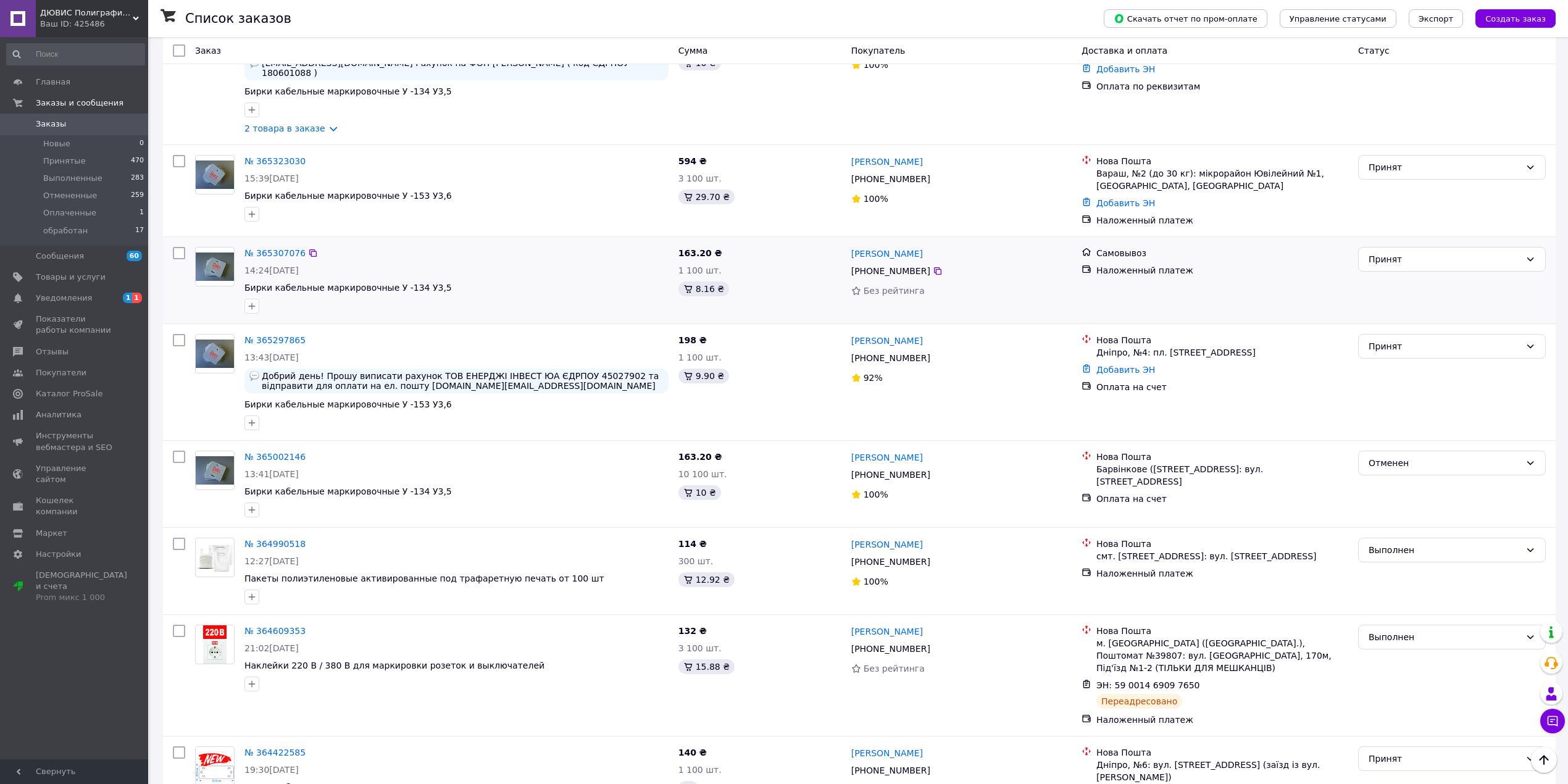
scroll to position [247, 0]
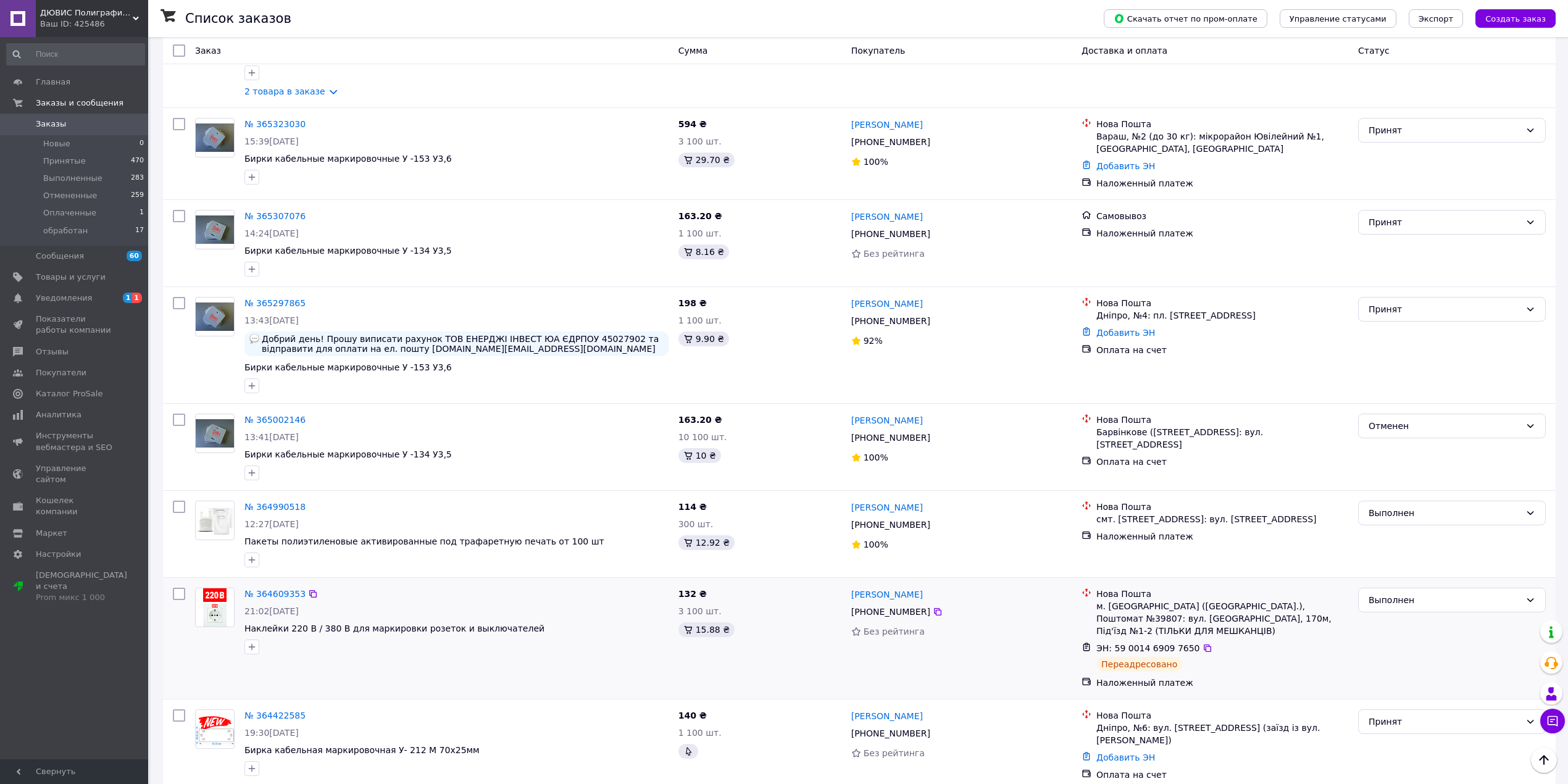
click at [1276, 674] on div "Наложенный платеж" at bounding box center [1222, 682] width 257 height 17
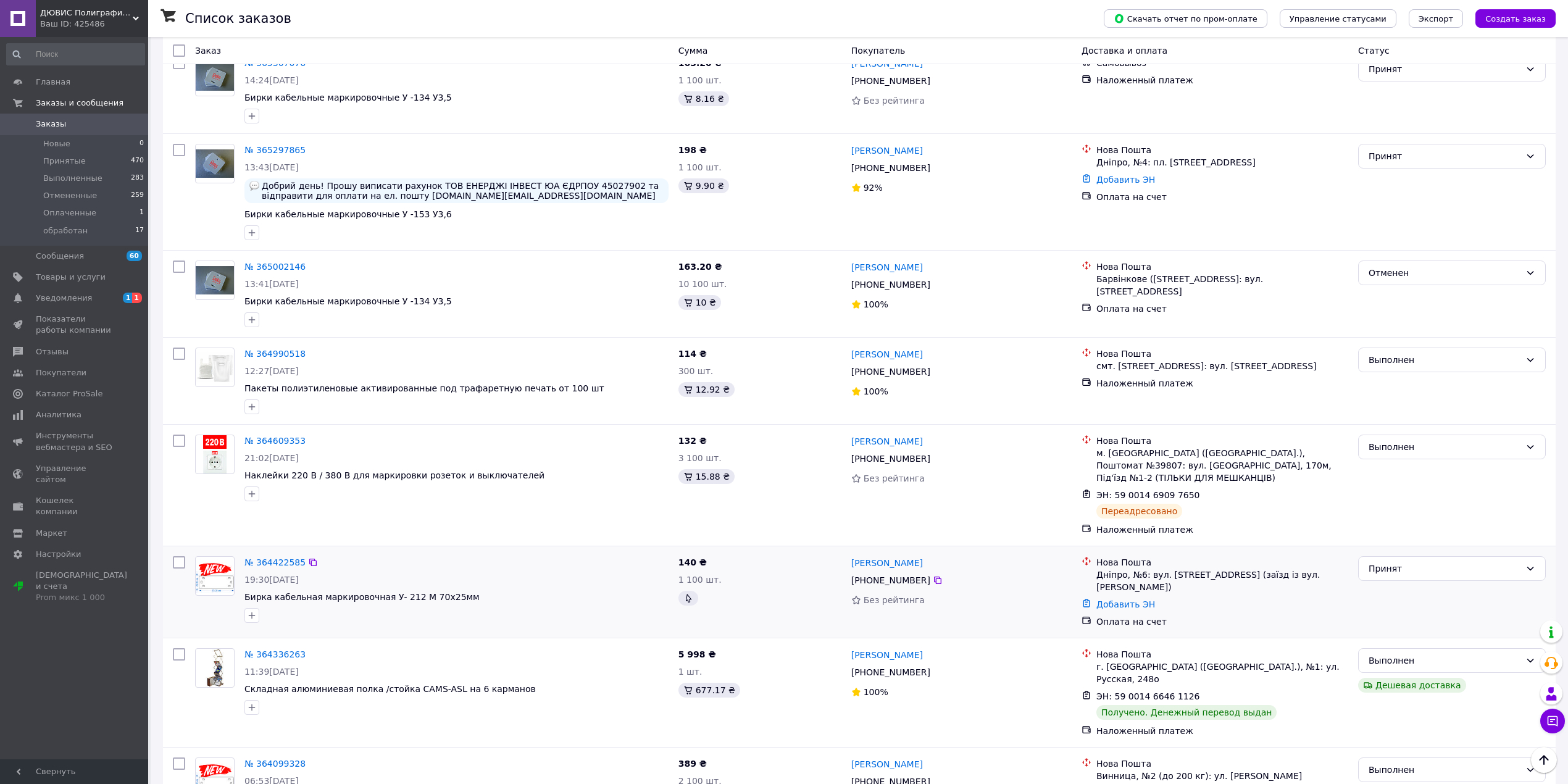
scroll to position [411, 0]
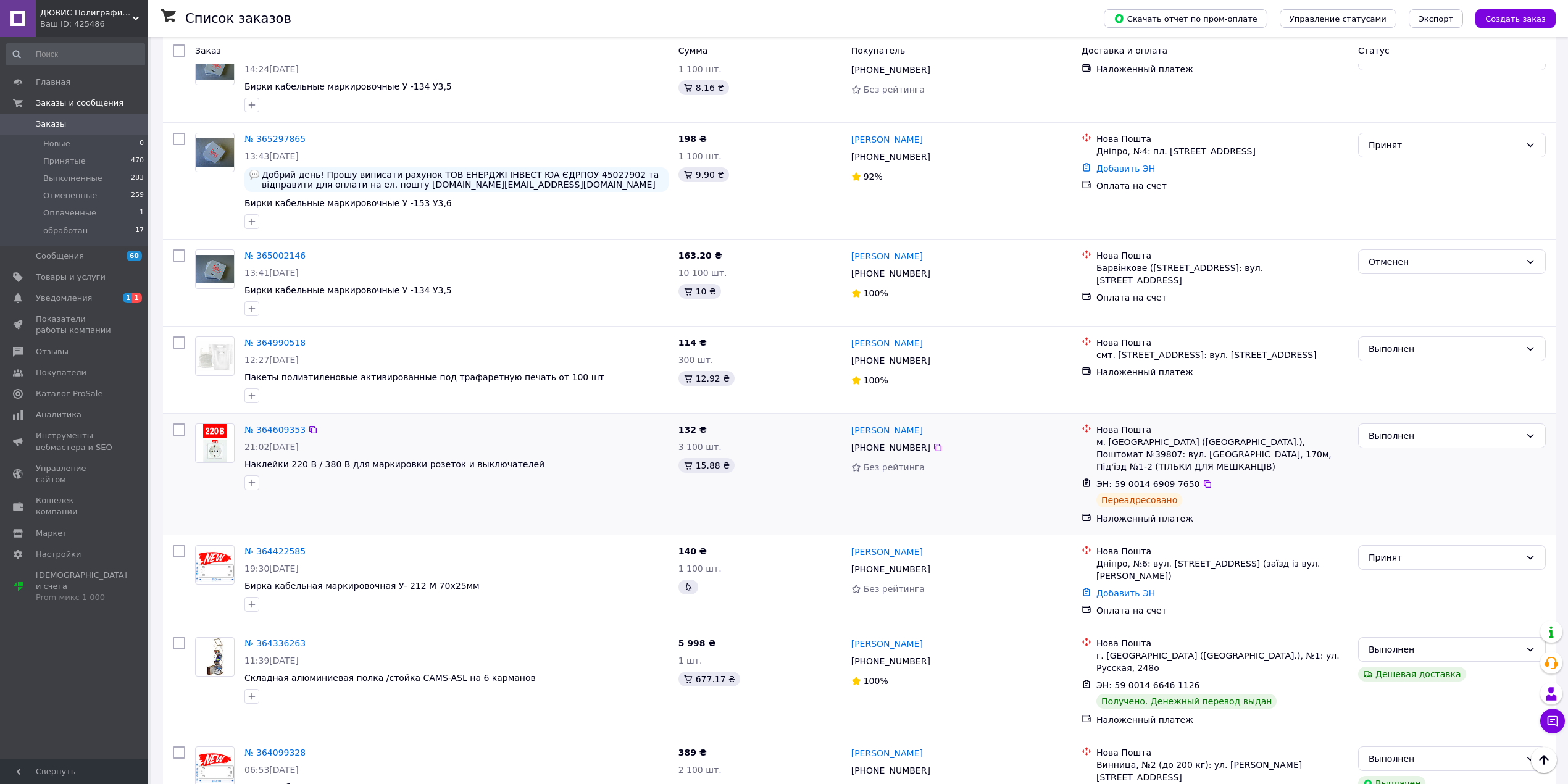
click at [1127, 495] on div "Переадресовано" at bounding box center [1139, 500] width 86 height 15
drag, startPoint x: 819, startPoint y: 426, endPoint x: 1020, endPoint y: 461, distance: 204.0
click at [1020, 461] on div "№ 364609353 21:02, 01.10.2025 Наклейки 220 В / 380 В для маркировки розеток и в…" at bounding box center [860, 474] width 1383 height 111
click at [1017, 461] on div "Без рейтинга" at bounding box center [961, 467] width 220 height 12
click at [1203, 479] on icon at bounding box center [1207, 483] width 10 height 10
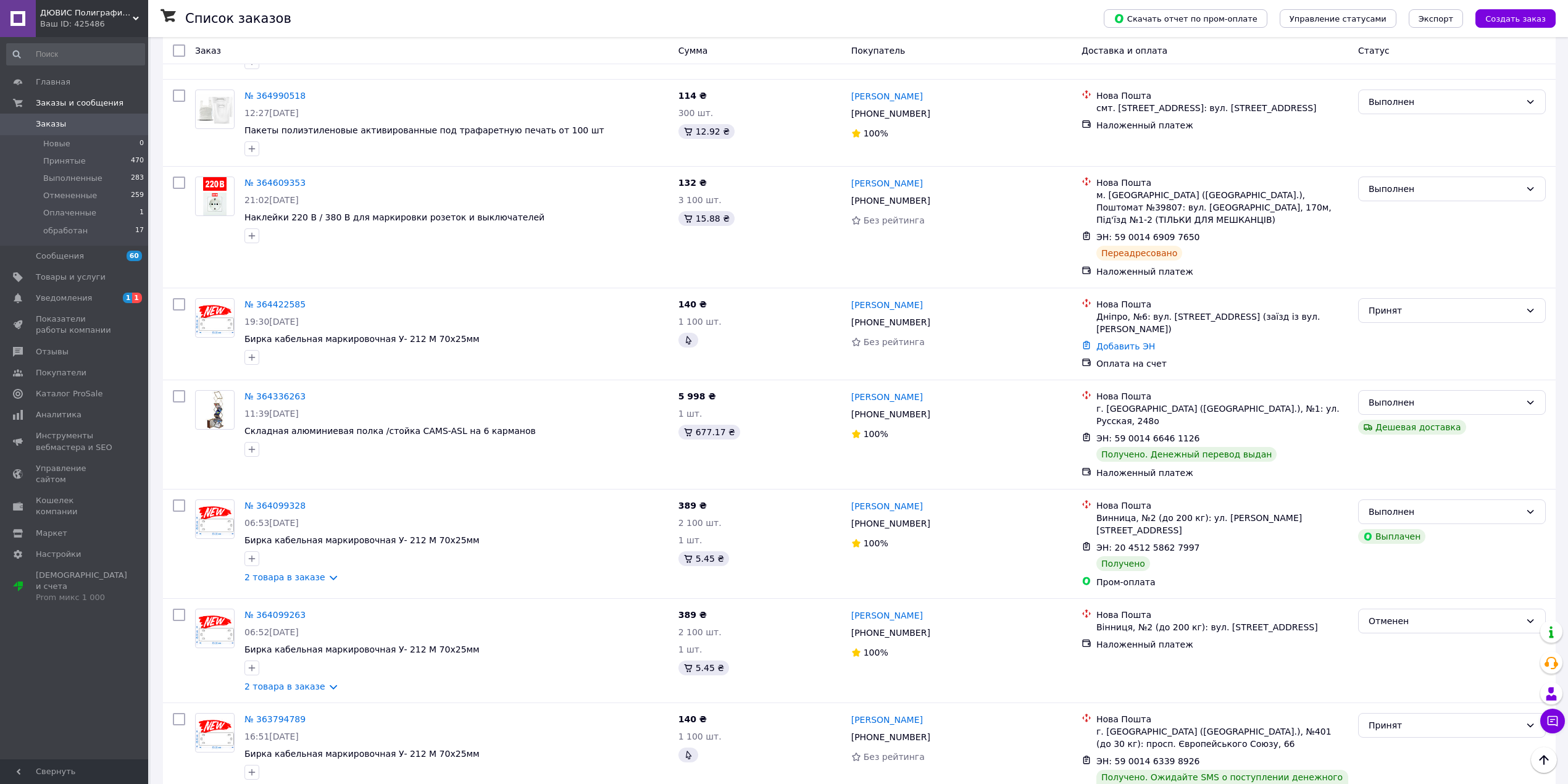
scroll to position [329, 0]
